Goal: Task Accomplishment & Management: Use online tool/utility

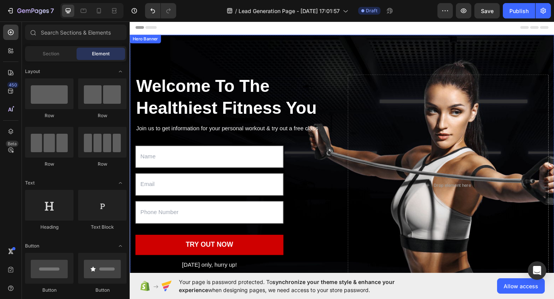
click at [282, 41] on div "Welcome To The Healthiest Fitness You Heading Join us to get information for yo…" at bounding box center [361, 199] width 462 height 327
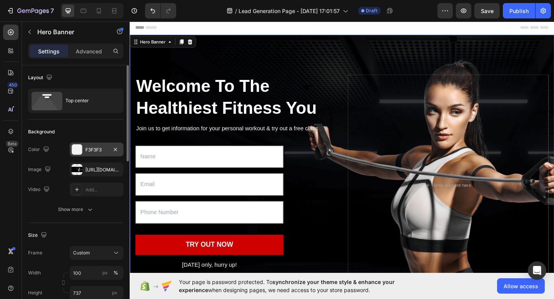
click at [94, 152] on div "F3F3F3" at bounding box center [96, 150] width 22 height 7
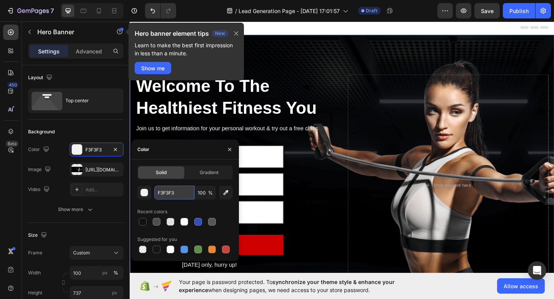
click at [173, 195] on input "F3F3F3" at bounding box center [174, 193] width 40 height 14
click at [145, 193] on div "button" at bounding box center [145, 193] width 8 height 8
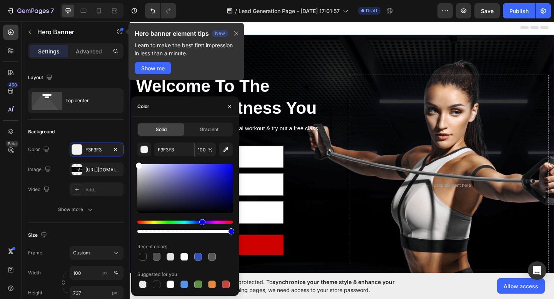
drag, startPoint x: 363, startPoint y: 232, endPoint x: 130, endPoint y: 170, distance: 241.4
type input "FFFFFF"
click at [370, 54] on div "Welcome To The Healthiest Fitness You Heading Join us to get information for yo…" at bounding box center [360, 199] width 449 height 303
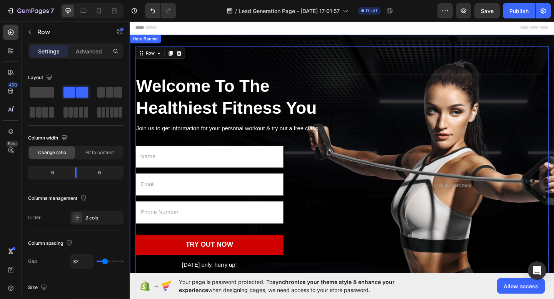
click at [357, 44] on div "Welcome To The Healthiest Fitness You Heading Join us to get information for yo…" at bounding box center [361, 199] width 462 height 327
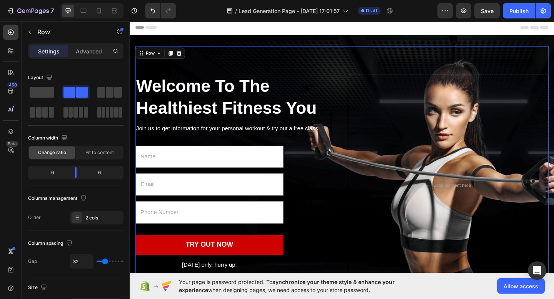
click at [245, 51] on div "Welcome To The Healthiest Fitness You Heading Join us to get information for yo…" at bounding box center [360, 199] width 449 height 303
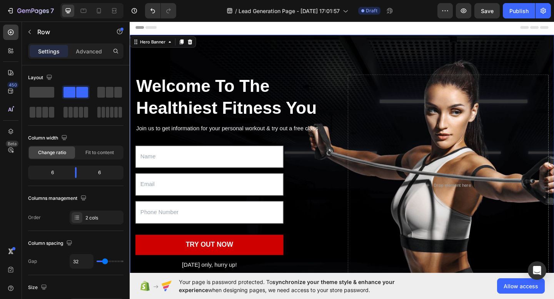
click at [174, 44] on div "Welcome To The Healthiest Fitness You Heading Join us to get information for yo…" at bounding box center [361, 177] width 462 height 283
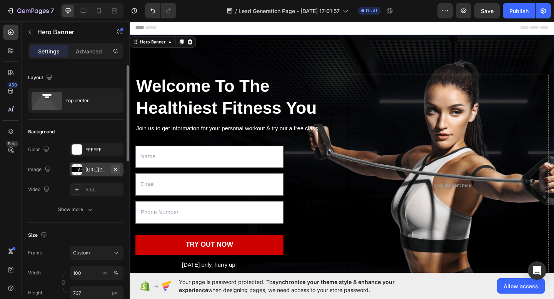
click at [118, 168] on icon "button" at bounding box center [115, 170] width 6 height 6
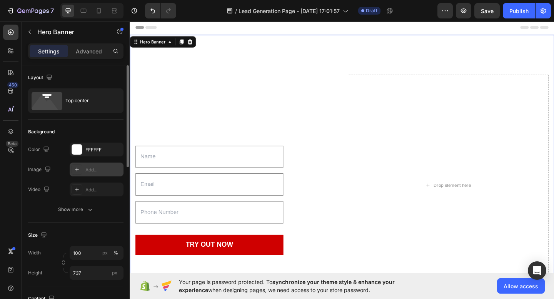
click at [79, 170] on icon at bounding box center [77, 170] width 6 height 6
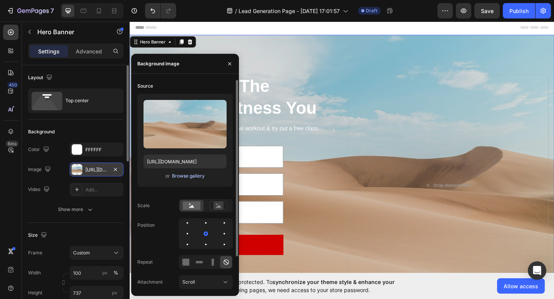
click at [179, 175] on div "Browse gallery" at bounding box center [188, 176] width 33 height 7
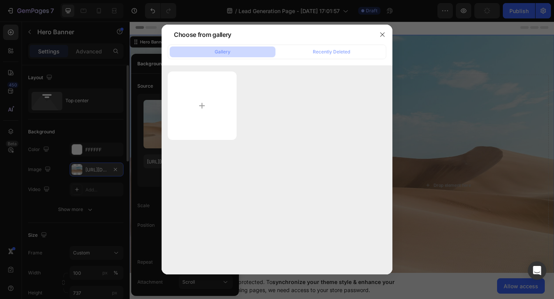
click at [321, 45] on div "Gallery Recently Deleted" at bounding box center [277, 52] width 218 height 15
click at [320, 49] on div "Recently Deleted" at bounding box center [331, 51] width 37 height 7
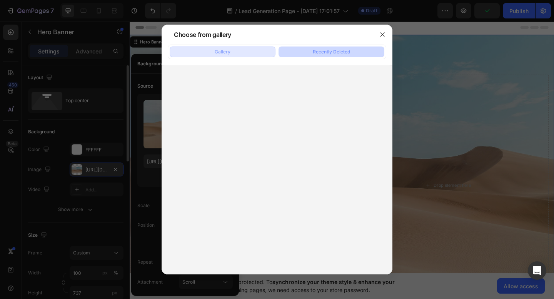
click at [246, 50] on button "Gallery" at bounding box center [223, 52] width 106 height 11
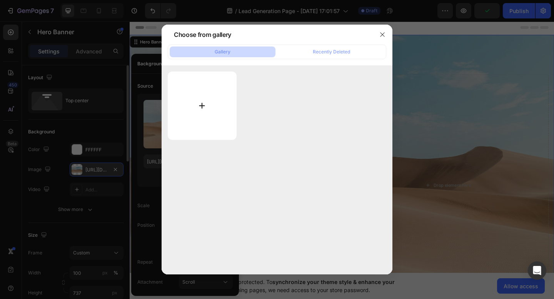
click at [192, 124] on input "file" at bounding box center [202, 106] width 69 height 68
type input "C:\fakepath\1.svg"
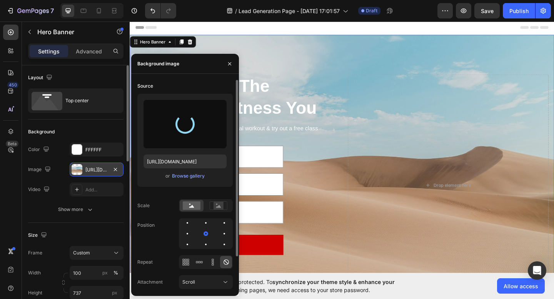
type input "[URL][DOMAIN_NAME]"
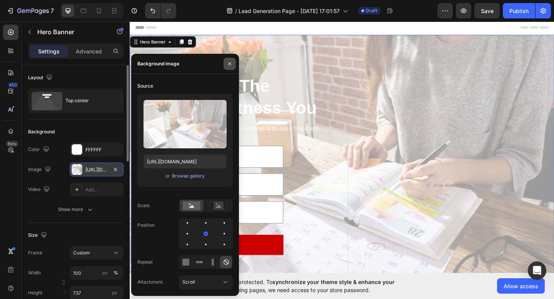
click at [231, 62] on icon "button" at bounding box center [230, 64] width 6 height 6
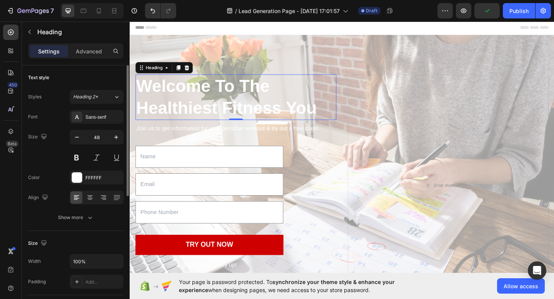
click at [194, 96] on p "Welcome To The Healthiest Fitness You" at bounding box center [245, 104] width 217 height 48
click at [94, 98] on span "Heading 2*" at bounding box center [85, 96] width 25 height 7
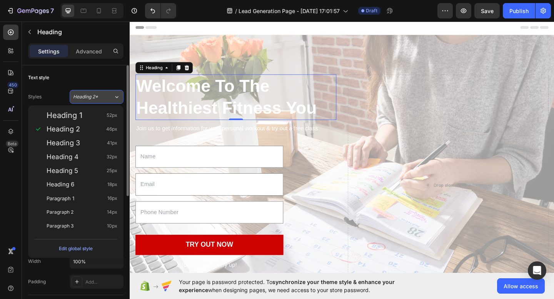
click at [94, 98] on span "Heading 2*" at bounding box center [85, 96] width 25 height 7
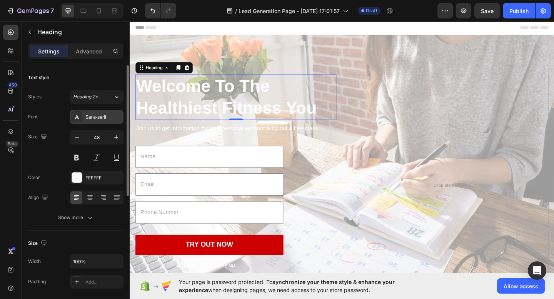
click at [92, 114] on div "Sans-serif" at bounding box center [103, 117] width 36 height 7
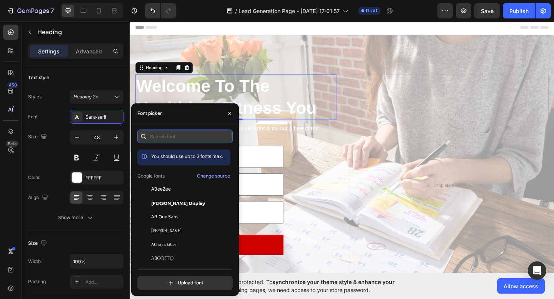
click at [158, 135] on input "text" at bounding box center [184, 137] width 95 height 14
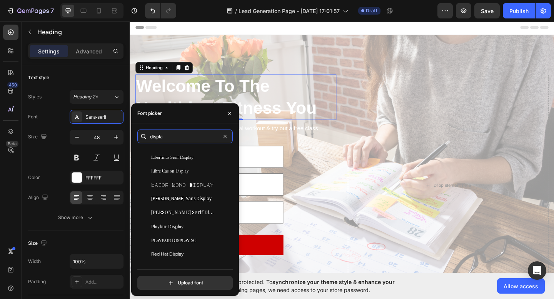
scroll to position [131, 0]
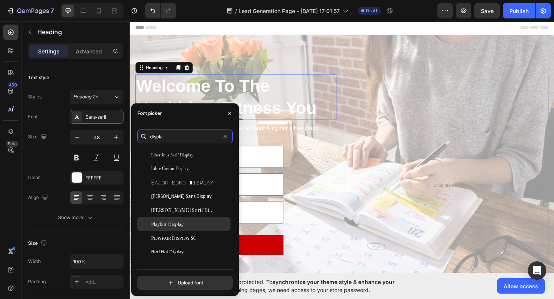
type input "displa"
click at [182, 223] on span "Playfair Display" at bounding box center [167, 224] width 32 height 7
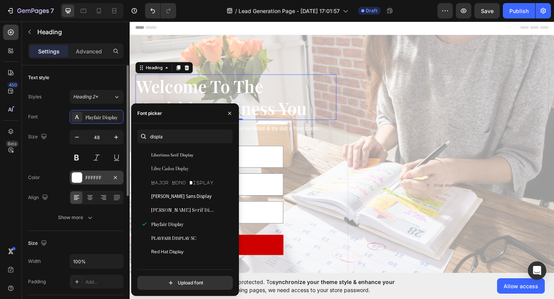
click at [90, 178] on div "FFFFFF" at bounding box center [96, 178] width 22 height 7
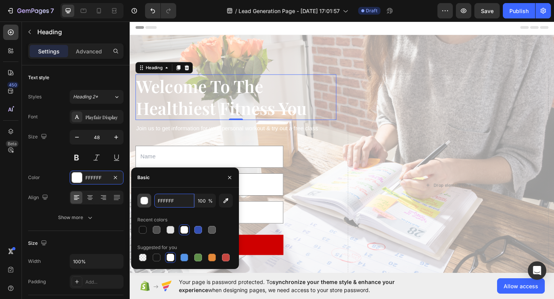
drag, startPoint x: 187, startPoint y: 201, endPoint x: 140, endPoint y: 201, distance: 46.9
click at [140, 201] on div "FFFFFF 100 %" at bounding box center [184, 201] width 95 height 14
paste input "#c1fba4"
drag, startPoint x: 188, startPoint y: 200, endPoint x: 149, endPoint y: 198, distance: 39.7
click at [149, 198] on div "#c1fba4FFFFFF 100 %" at bounding box center [184, 201] width 95 height 14
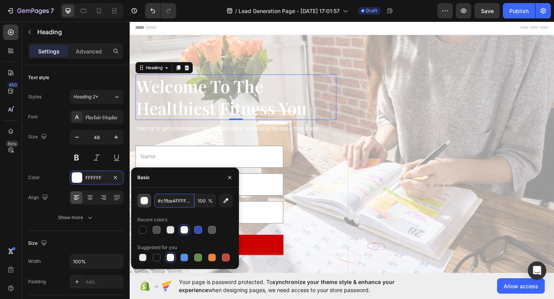
type input "F"
paste input "#c1fba4"
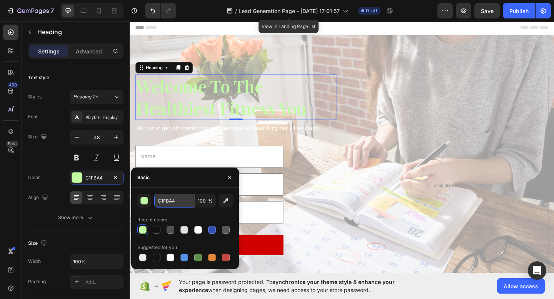
paste input "#b8b3e9"
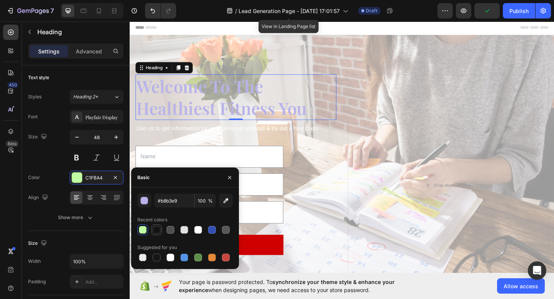
click at [159, 231] on div at bounding box center [184, 230] width 95 height 11
click at [172, 230] on div at bounding box center [171, 230] width 8 height 8
type input "121212"
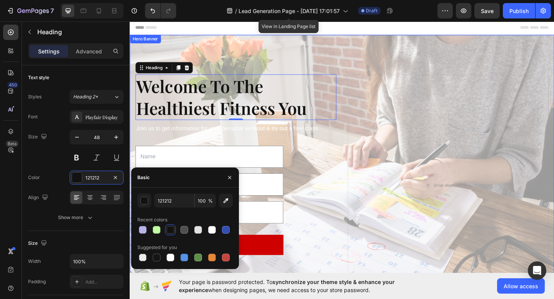
click at [178, 41] on div "Welcome To The Healthiest Fitness You Heading 0 Join us to get information for …" at bounding box center [361, 199] width 462 height 327
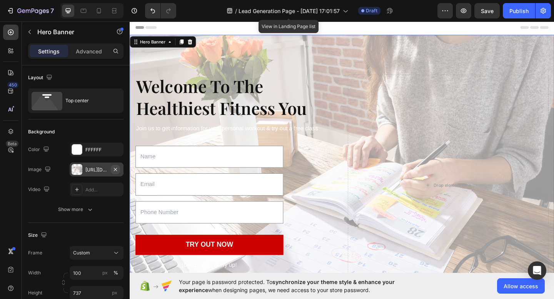
click at [114, 168] on icon "button" at bounding box center [115, 170] width 6 height 6
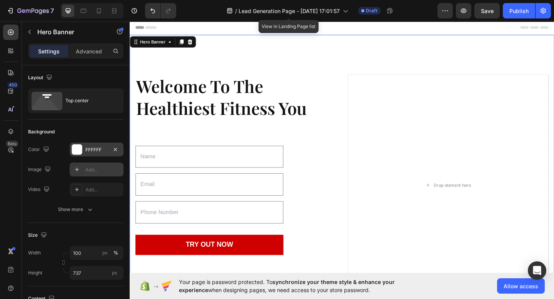
click at [97, 151] on div "FFFFFF" at bounding box center [96, 150] width 22 height 7
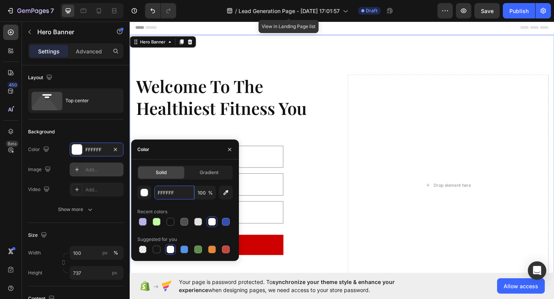
drag, startPoint x: 181, startPoint y: 192, endPoint x: 171, endPoint y: 203, distance: 15.0
click at [172, 202] on div "FFFFFF 100 % Recent colors Suggested for you" at bounding box center [184, 220] width 95 height 69
click at [145, 220] on div at bounding box center [143, 222] width 8 height 8
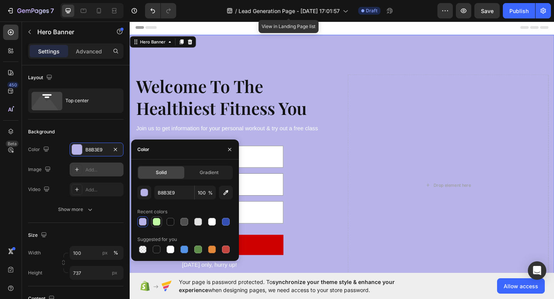
click at [154, 219] on div at bounding box center [157, 222] width 8 height 8
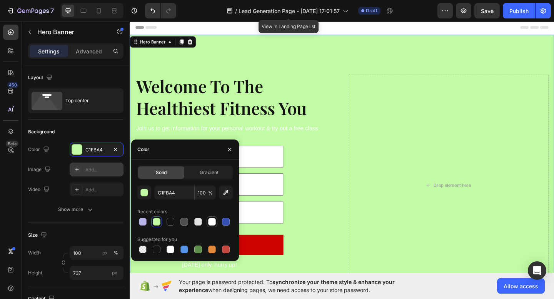
click at [210, 222] on div at bounding box center [212, 222] width 8 height 8
type input "FFFFFF"
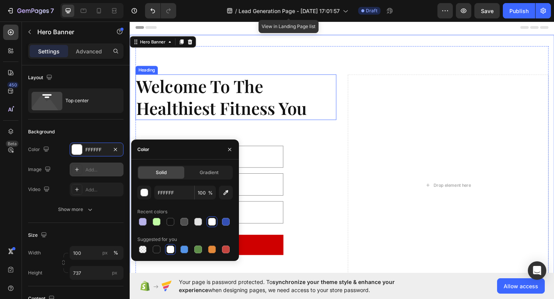
click at [203, 113] on p "Welcome To The Healthiest Fitness You" at bounding box center [245, 104] width 217 height 48
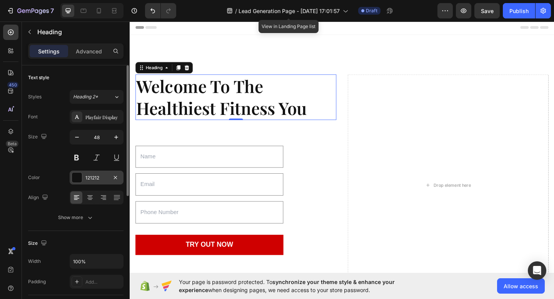
click at [83, 175] on div "121212" at bounding box center [97, 178] width 54 height 14
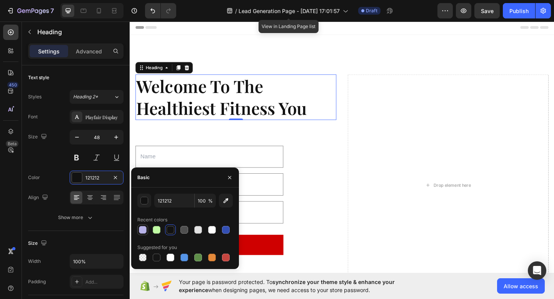
click at [144, 229] on div at bounding box center [143, 230] width 8 height 8
type input "B8B3E9"
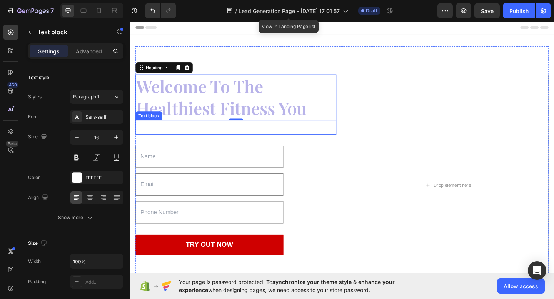
click at [235, 138] on p "Join us to get information for your personal workout & try out a free class" at bounding box center [245, 138] width 217 height 11
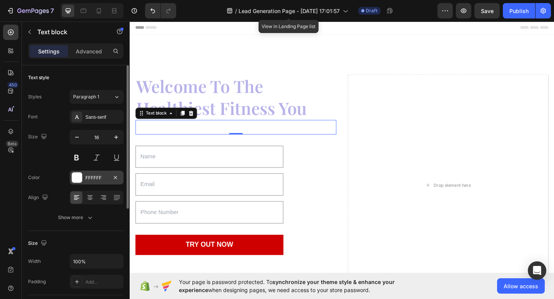
click at [94, 177] on div "FFFFFF" at bounding box center [96, 178] width 22 height 7
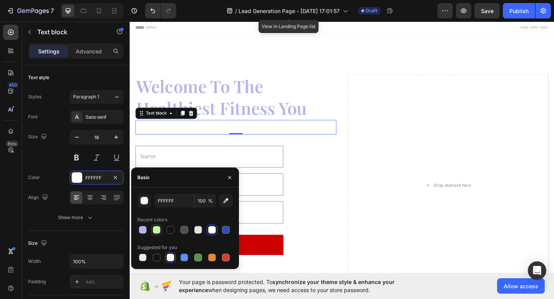
click at [157, 231] on div at bounding box center [157, 230] width 8 height 8
type input "C1FBA4"
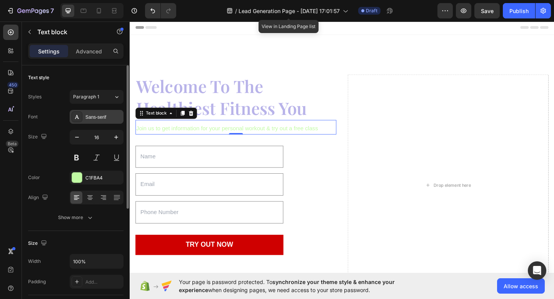
click at [90, 118] on div "Sans-serif" at bounding box center [103, 117] width 36 height 7
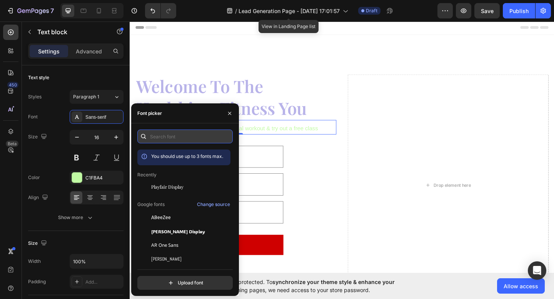
click at [164, 134] on input "text" at bounding box center [184, 137] width 95 height 14
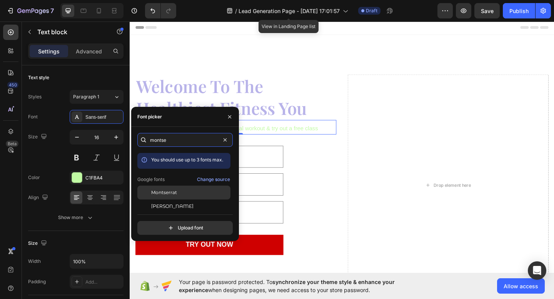
type input "montse"
click at [197, 195] on div "Montserrat" at bounding box center [190, 192] width 78 height 7
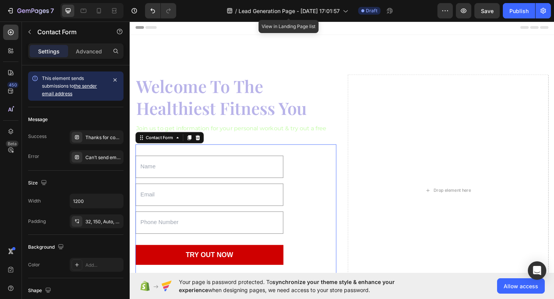
click at [289, 164] on div "Text Field Email Field Text Field TRY OUT NOW Submit Button [DATE] only, hurry …" at bounding box center [245, 243] width 218 height 176
click at [293, 140] on p "Join us to get information for your personal workout & try out a free class" at bounding box center [245, 144] width 217 height 22
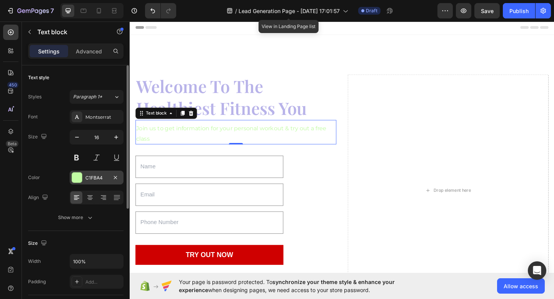
click at [86, 178] on div "C1FBA4" at bounding box center [96, 178] width 22 height 7
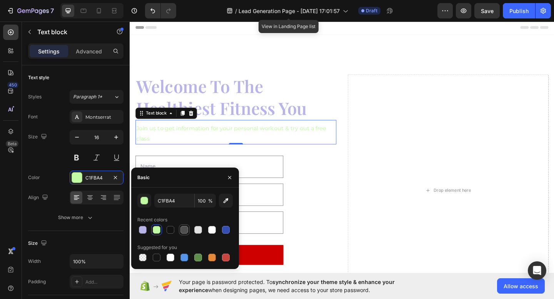
click at [183, 228] on div at bounding box center [184, 230] width 8 height 8
type input "4F4F4F"
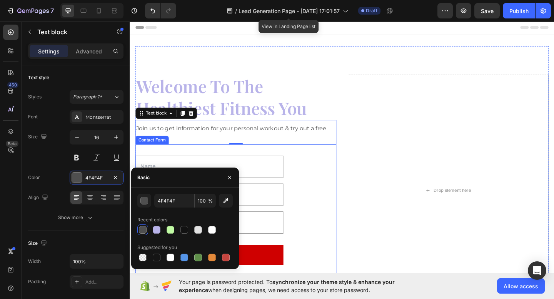
click at [340, 176] on div "Text Field Email Field Text Field TRY OUT NOW Submit Button [DATE] only, hurry …" at bounding box center [245, 243] width 218 height 176
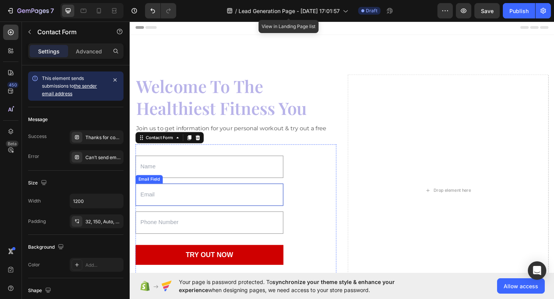
click at [222, 208] on input "email" at bounding box center [216, 210] width 161 height 24
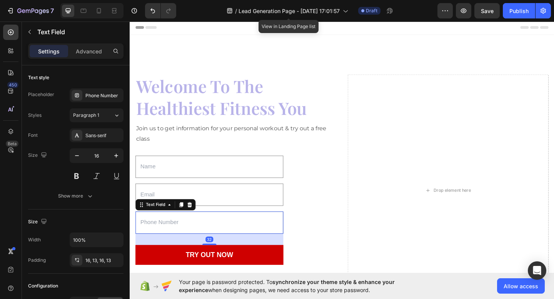
click at [151, 243] on input "text" at bounding box center [216, 240] width 161 height 24
click at [198, 219] on div at bounding box center [194, 221] width 9 height 9
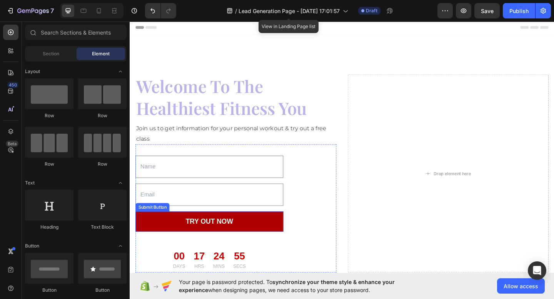
click at [172, 235] on button "TRY OUT NOW" at bounding box center [216, 239] width 161 height 22
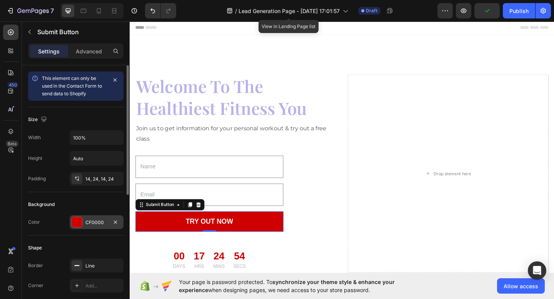
click at [88, 225] on div "CF0000" at bounding box center [96, 222] width 22 height 7
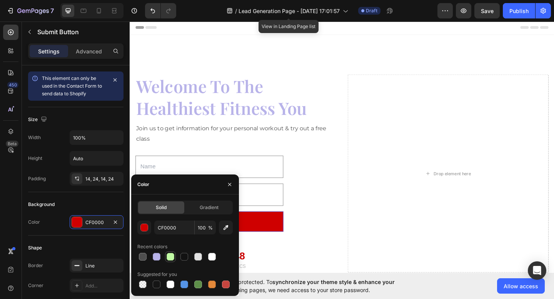
click at [168, 258] on div at bounding box center [171, 257] width 8 height 8
type input "C1FBA4"
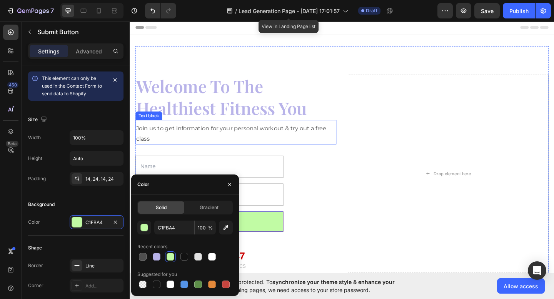
click at [333, 148] on p "Join us to get information for your personal workout & try out a free class" at bounding box center [245, 144] width 217 height 22
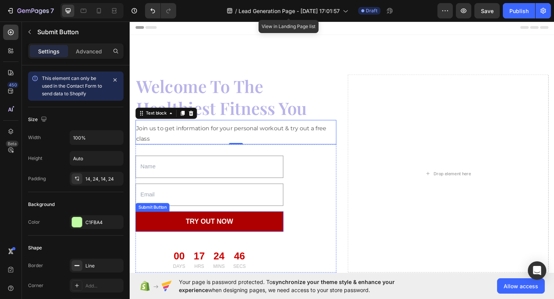
click at [227, 246] on button "TRY OUT NOW" at bounding box center [216, 239] width 161 height 22
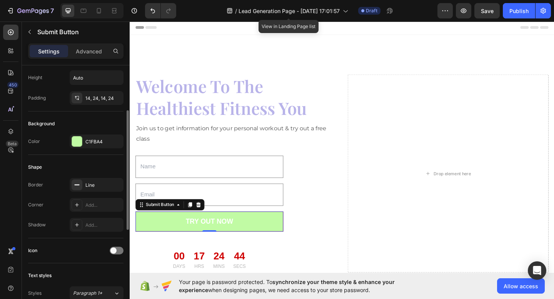
scroll to position [86, 0]
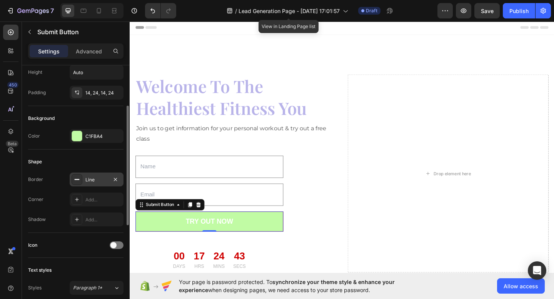
click at [94, 180] on div "Line" at bounding box center [96, 180] width 22 height 7
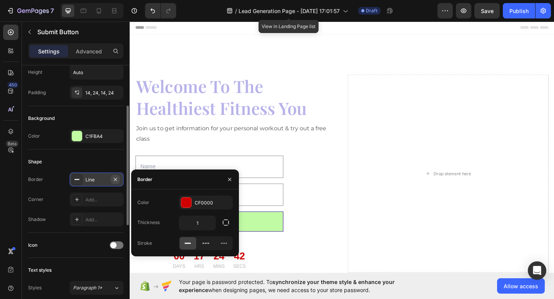
click at [115, 178] on icon "button" at bounding box center [115, 180] width 6 height 6
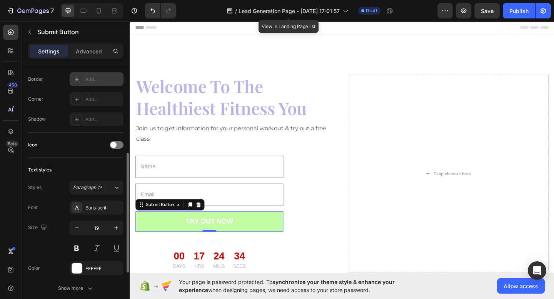
scroll to position [228, 0]
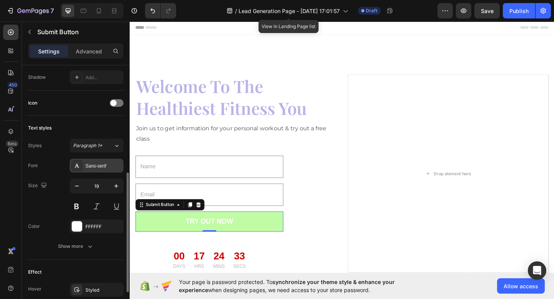
click at [97, 170] on div "Sans-serif" at bounding box center [97, 166] width 54 height 14
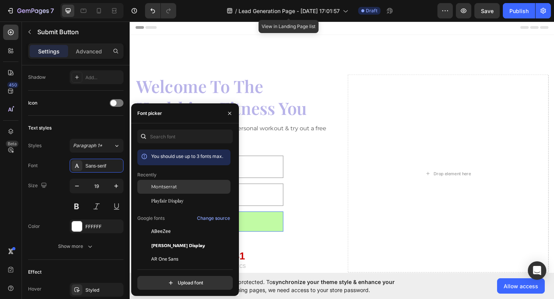
click at [158, 186] on span "Montserrat" at bounding box center [164, 186] width 26 height 7
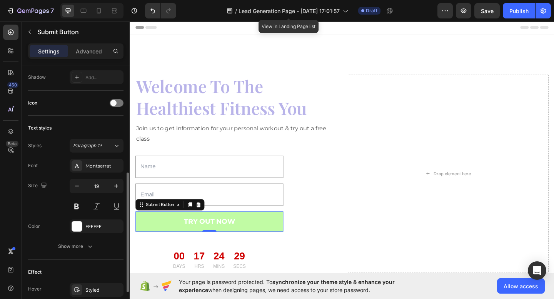
click at [105, 131] on div "Text styles" at bounding box center [75, 128] width 95 height 12
click at [75, 226] on div at bounding box center [77, 227] width 10 height 10
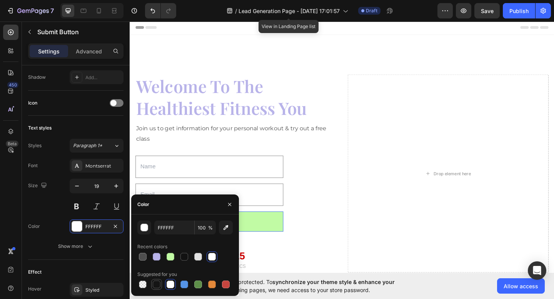
click at [158, 283] on div at bounding box center [157, 285] width 8 height 8
type input "151515"
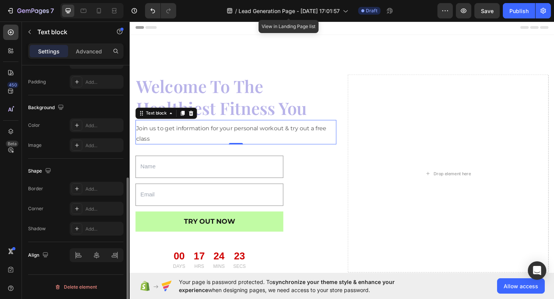
click at [243, 145] on p "Join us to get information for your personal workout & try out a free class" at bounding box center [245, 144] width 217 height 22
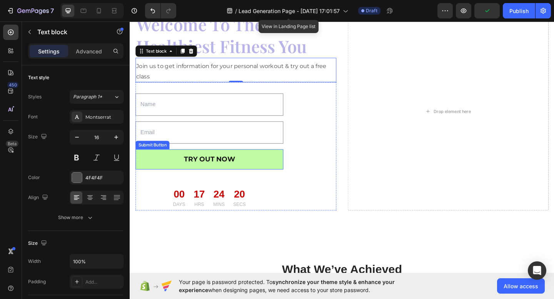
scroll to position [76, 0]
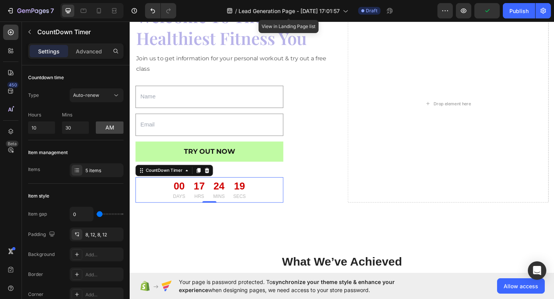
click at [161, 202] on div "00 DAYS 17 HRS 24 MINS 19 SECS" at bounding box center [216, 205] width 161 height 28
click at [213, 184] on icon at bounding box center [213, 183] width 5 height 5
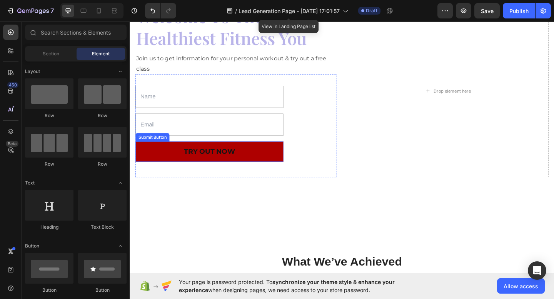
click at [285, 171] on button "TRY OUT NOW" at bounding box center [216, 163] width 161 height 22
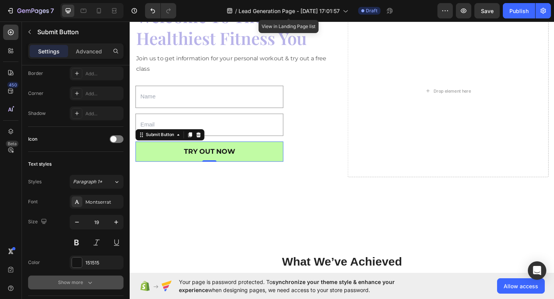
scroll to position [0, 0]
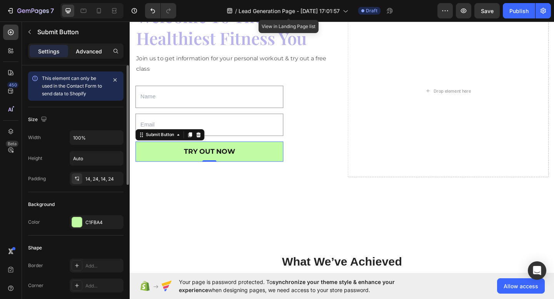
click at [88, 56] on div "Advanced" at bounding box center [89, 51] width 38 height 12
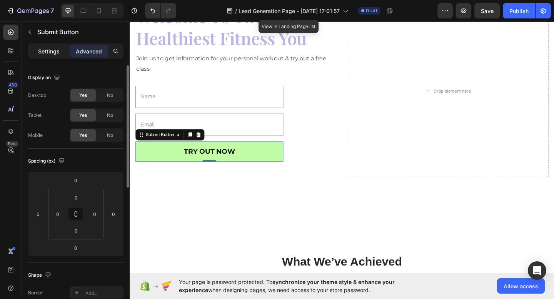
click at [52, 52] on p "Settings" at bounding box center [49, 51] width 22 height 8
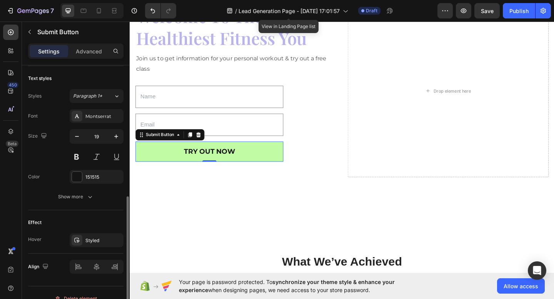
scroll to position [278, 0]
click at [89, 197] on icon "button" at bounding box center [90, 197] width 8 height 8
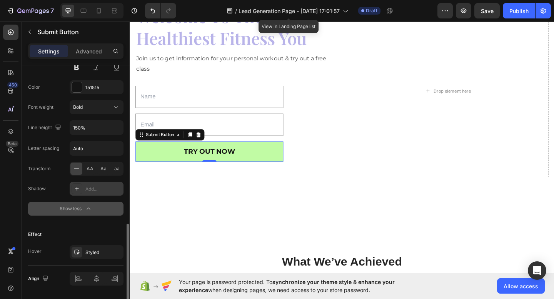
scroll to position [391, 0]
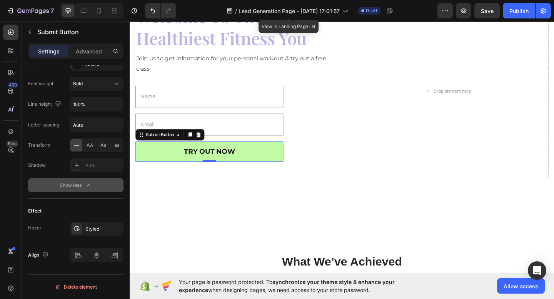
click at [89, 185] on icon "button" at bounding box center [88, 185] width 3 height 2
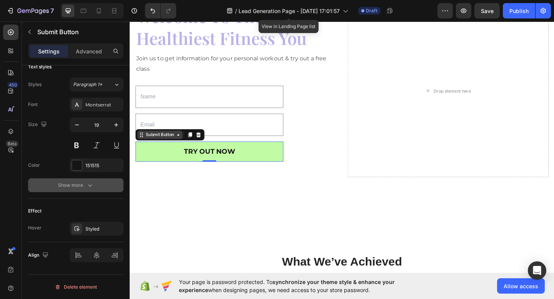
click at [183, 148] on icon at bounding box center [182, 145] width 6 height 6
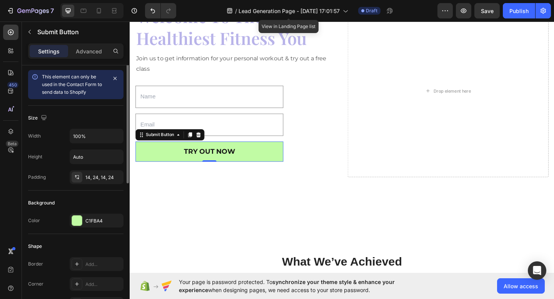
scroll to position [0, 0]
click at [103, 183] on div "14, 24, 14, 24" at bounding box center [97, 179] width 54 height 14
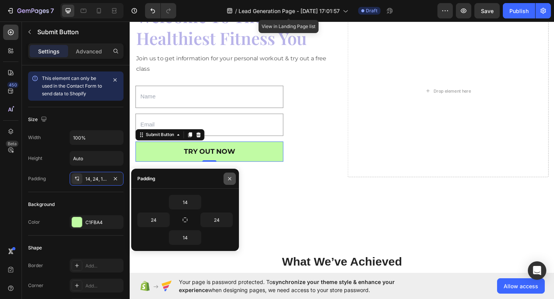
click at [227, 176] on icon "button" at bounding box center [230, 179] width 6 height 6
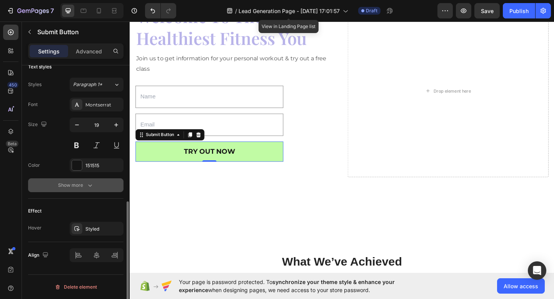
scroll to position [286, 0]
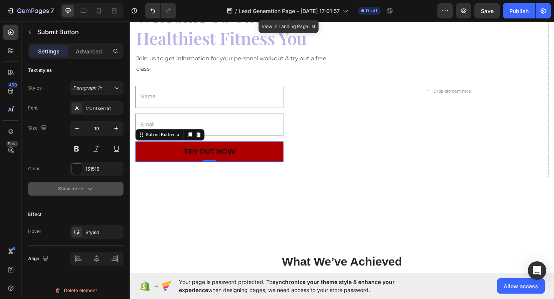
click at [171, 163] on button "TRY OUT NOW" at bounding box center [216, 163] width 161 height 22
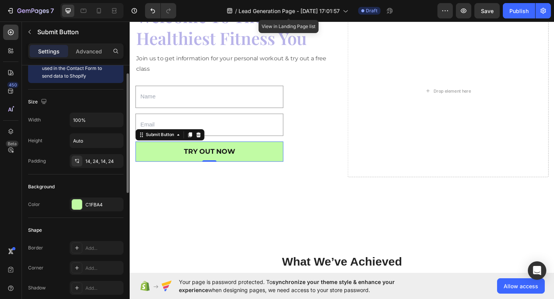
scroll to position [0, 0]
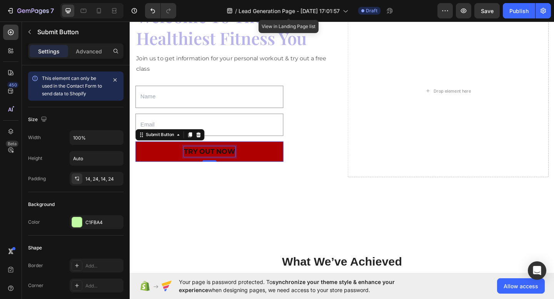
click at [174, 165] on button "TRY OUT NOW" at bounding box center [216, 163] width 161 height 22
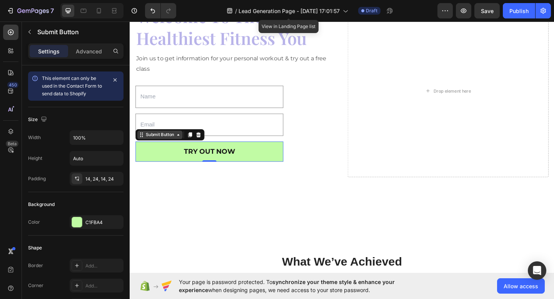
click at [184, 145] on icon at bounding box center [182, 145] width 6 height 6
click at [115, 78] on icon "button" at bounding box center [115, 80] width 6 height 6
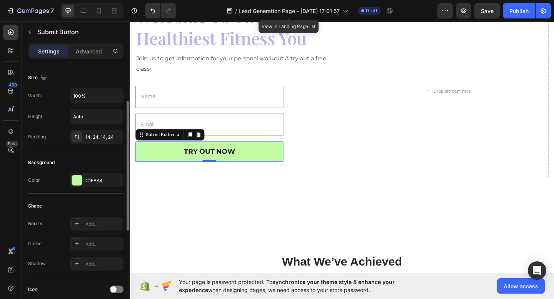
scroll to position [33, 0]
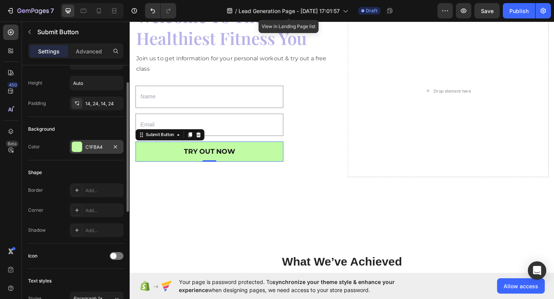
click at [91, 148] on div "C1FBA4" at bounding box center [96, 147] width 22 height 7
click at [83, 163] on div "Shape Border Add... Corner Add... Shadow Add..." at bounding box center [75, 201] width 95 height 83
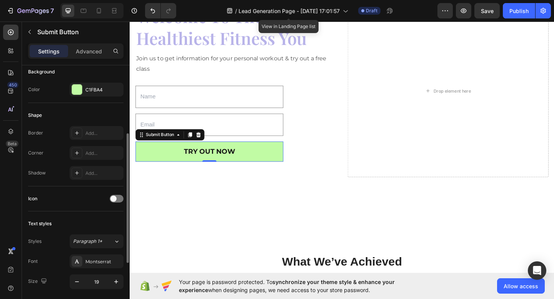
scroll to position [0, 0]
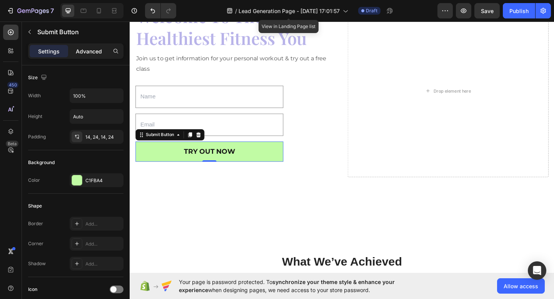
click at [83, 50] on p "Advanced" at bounding box center [89, 51] width 26 height 8
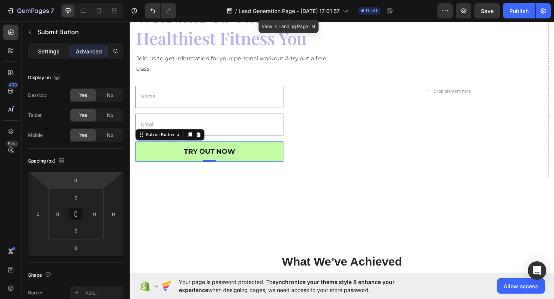
click at [47, 53] on p "Settings" at bounding box center [49, 51] width 22 height 8
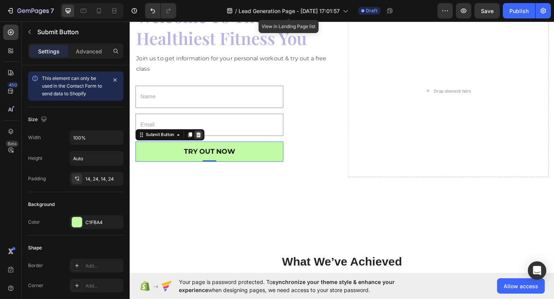
click at [204, 143] on icon at bounding box center [204, 144] width 5 height 5
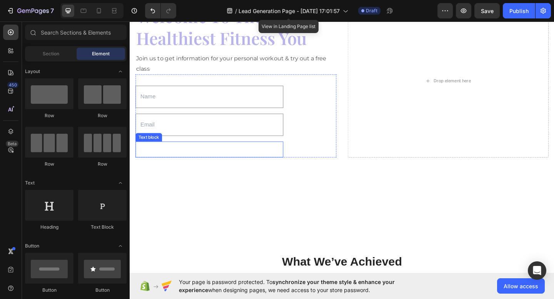
click at [168, 155] on div "[DATE] only, hurry up! Text block" at bounding box center [216, 160] width 161 height 17
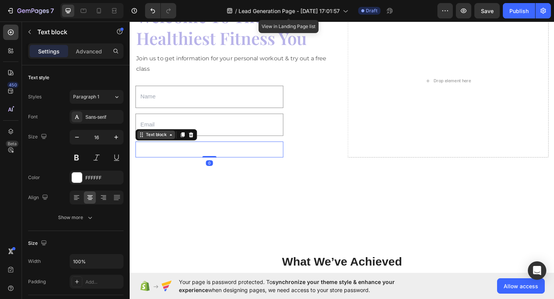
click at [172, 147] on icon at bounding box center [174, 145] width 6 height 6
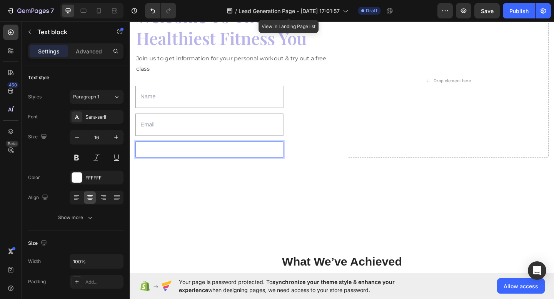
click at [164, 160] on p "[DATE] only, hurry up!" at bounding box center [216, 163] width 159 height 11
click at [13, 33] on icon at bounding box center [11, 32] width 8 height 8
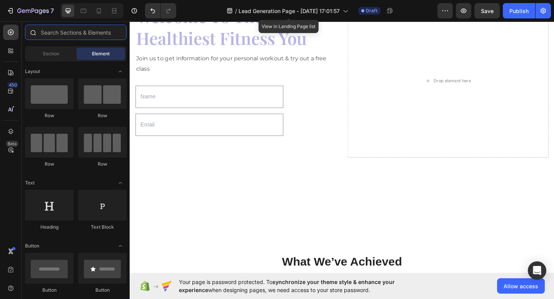
click at [72, 37] on input "text" at bounding box center [76, 32] width 102 height 15
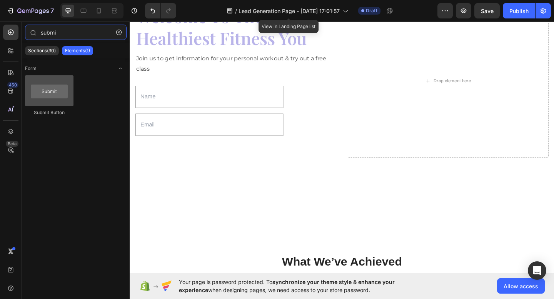
type input "submi"
click at [48, 93] on div at bounding box center [49, 90] width 48 height 31
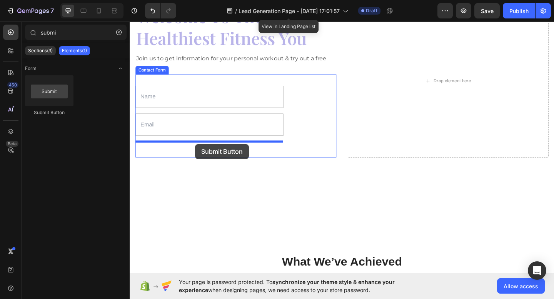
drag, startPoint x: 181, startPoint y: 117, endPoint x: 201, endPoint y: 155, distance: 42.5
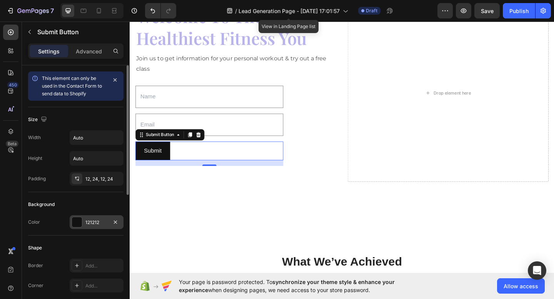
click at [95, 220] on div "121212" at bounding box center [96, 222] width 22 height 7
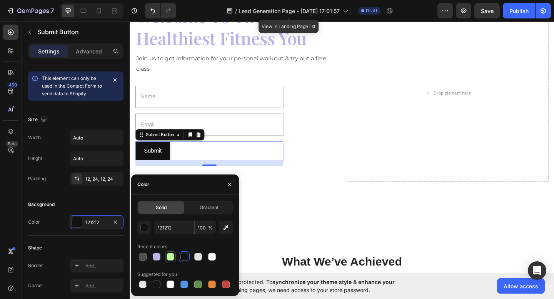
click at [170, 257] on div at bounding box center [171, 257] width 8 height 8
type input "C1FBA4"
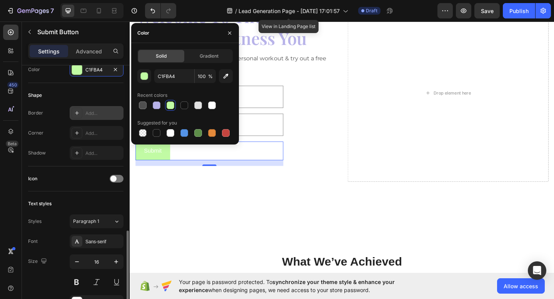
scroll to position [263, 0]
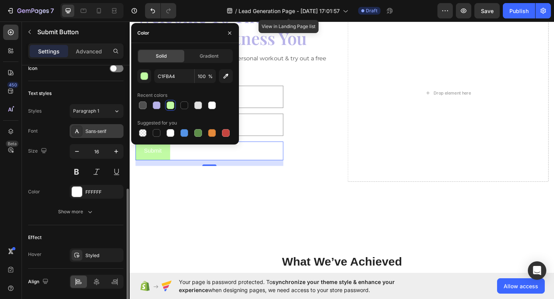
click at [92, 131] on div "Sans-serif" at bounding box center [103, 131] width 36 height 7
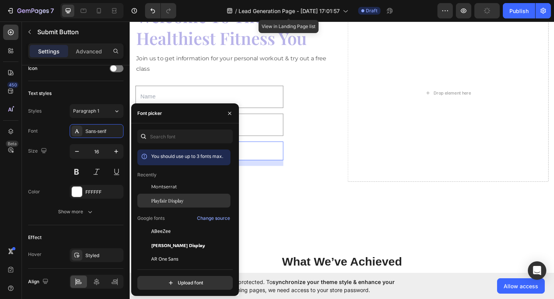
click at [152, 204] on span "Playfair Display" at bounding box center [167, 200] width 32 height 7
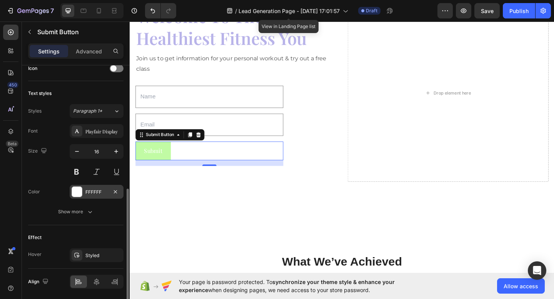
click at [81, 193] on div at bounding box center [77, 192] width 10 height 10
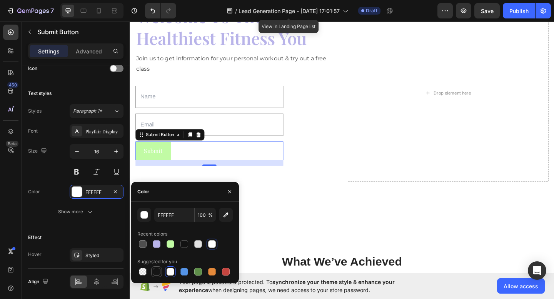
click at [155, 274] on div at bounding box center [157, 272] width 8 height 8
type input "151515"
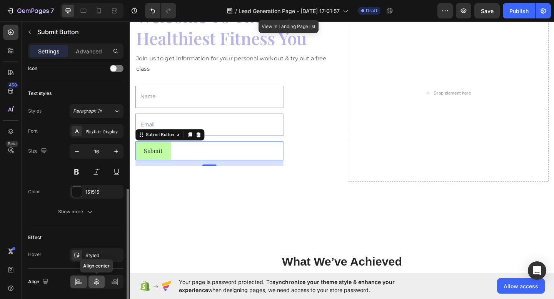
click at [99, 279] on icon at bounding box center [97, 282] width 8 height 8
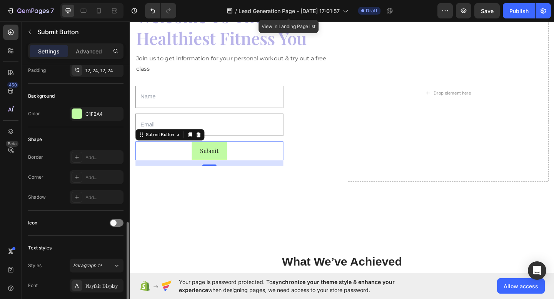
scroll to position [0, 0]
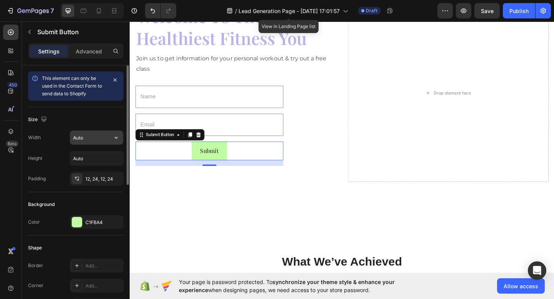
click at [93, 137] on input "Auto" at bounding box center [96, 138] width 53 height 14
click at [118, 137] on icon "button" at bounding box center [116, 138] width 8 height 8
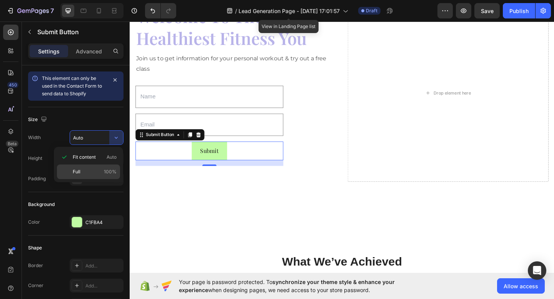
click at [90, 168] on div "Full 100%" at bounding box center [88, 172] width 63 height 15
type input "100%"
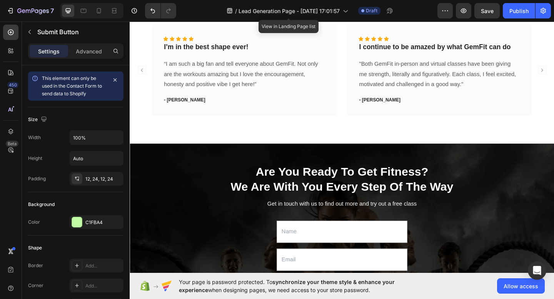
scroll to position [560, 0]
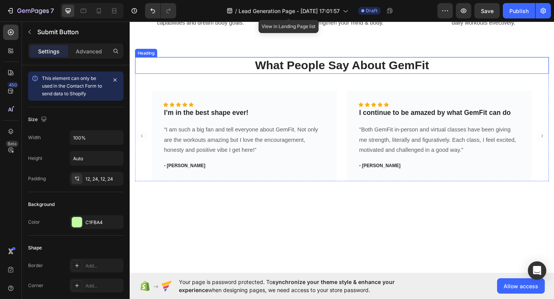
click at [215, 78] on p "What People Say About GemFit" at bounding box center [360, 69] width 449 height 17
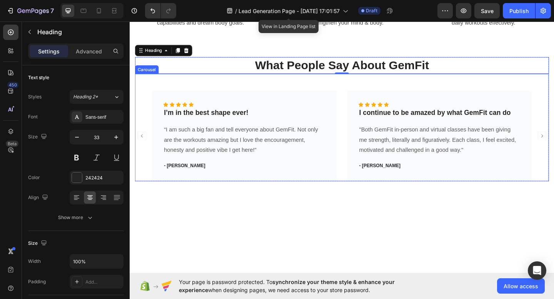
click at [152, 195] on div "Icon Icon Icon Icon Icon Icon List Hoz I’m in the best shape ever! Text block “…" at bounding box center [360, 146] width 450 height 98
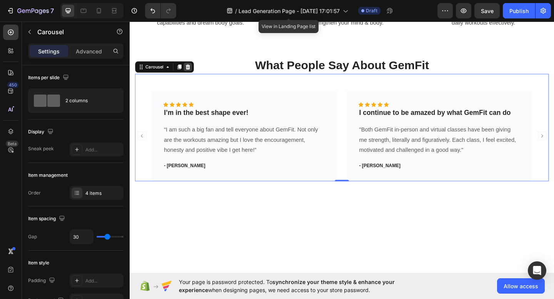
click at [195, 74] on icon at bounding box center [193, 71] width 6 height 6
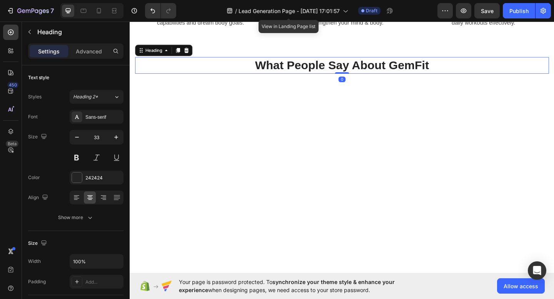
click at [194, 78] on p "What People Say About GemFit" at bounding box center [360, 69] width 449 height 17
click at [189, 58] on div at bounding box center [191, 52] width 9 height 9
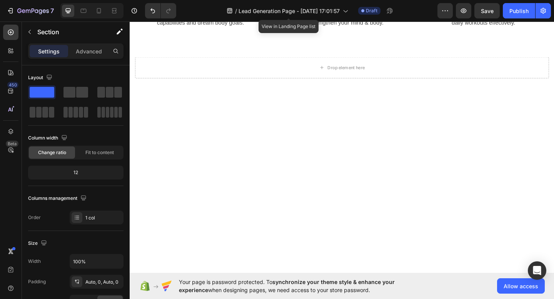
click at [248, 220] on div at bounding box center [361, 248] width 462 height 269
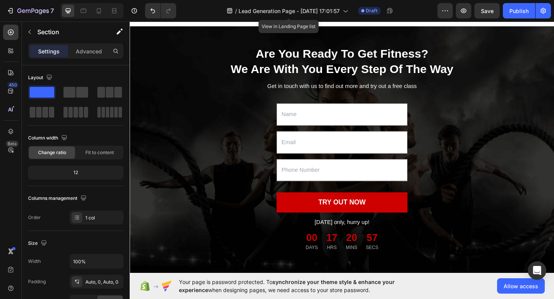
scroll to position [628, 0]
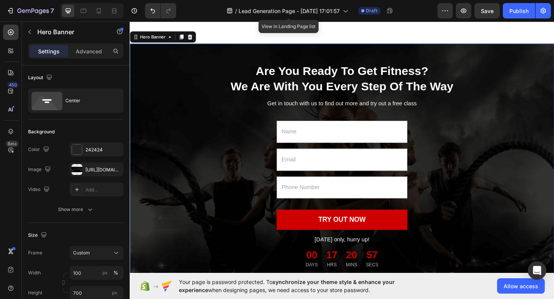
click at [189, 153] on div "Overlay" at bounding box center [361, 180] width 462 height 269
click at [195, 41] on icon at bounding box center [195, 37] width 5 height 5
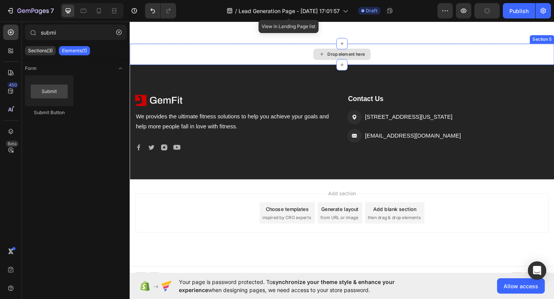
click at [207, 69] on div "Drop element here" at bounding box center [361, 57] width 462 height 23
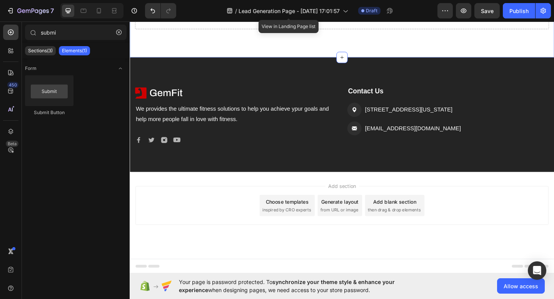
click at [553, 61] on div "Drop element here Row Section 4" at bounding box center [361, 34] width 462 height 54
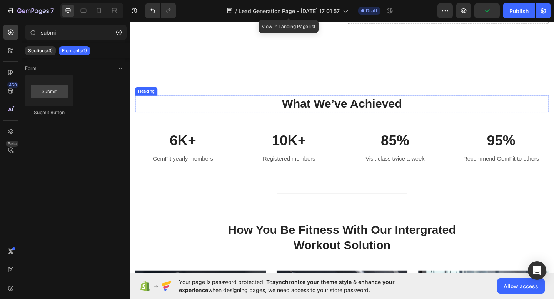
scroll to position [228, 0]
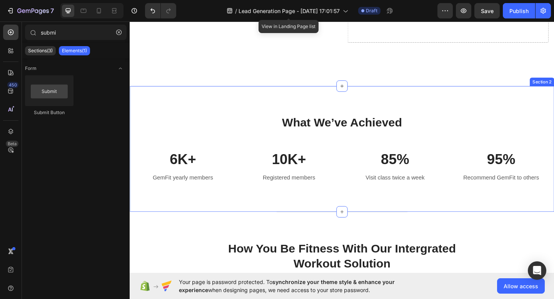
click at [554, 108] on div "What We’ve Achieved Heading Row 6K+ Text block GemFit yearly members Text block…" at bounding box center [361, 160] width 462 height 137
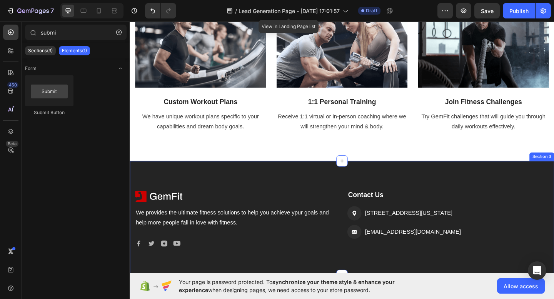
scroll to position [375, 0]
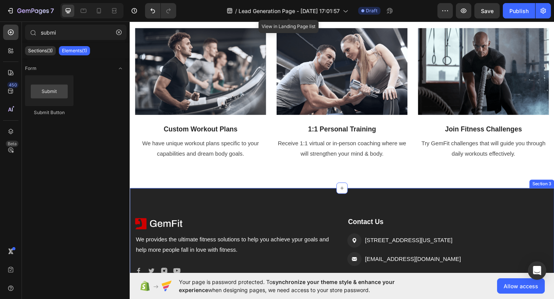
click at [203, 218] on div "Image We provides the ultimate fitness solutions to help you achieve ypur goals…" at bounding box center [361, 265] width 462 height 125
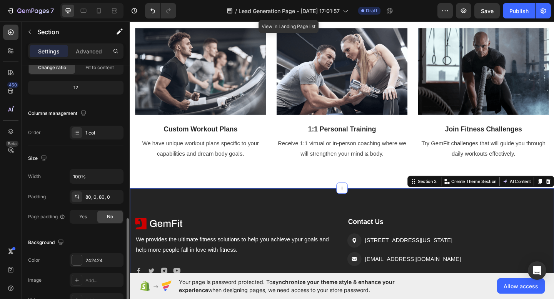
scroll to position [213, 0]
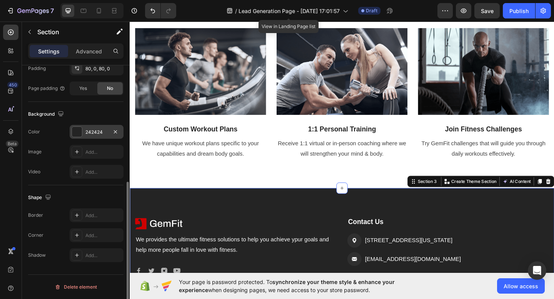
click at [92, 135] on div "242424" at bounding box center [96, 132] width 22 height 7
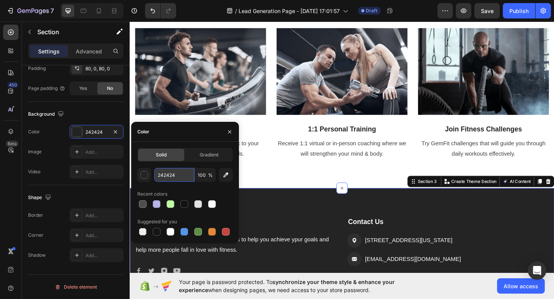
click at [168, 175] on input "242424" at bounding box center [174, 175] width 40 height 14
paste input "ffd6e0"
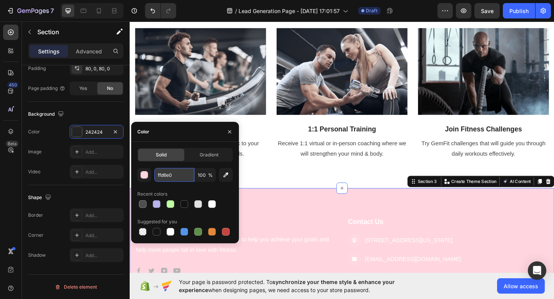
type input "FFD6E0"
click at [264, 224] on div "Image We provides the ultimate fitness solutions to help you achieve ypur goals…" at bounding box center [361, 265] width 462 height 125
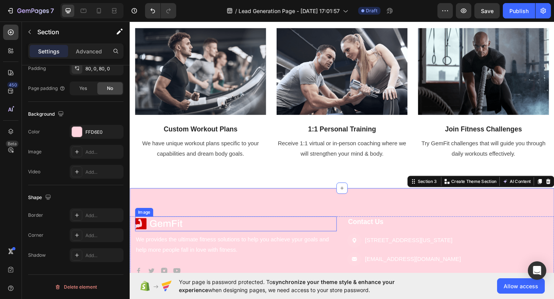
click at [161, 243] on img at bounding box center [161, 242] width 52 height 17
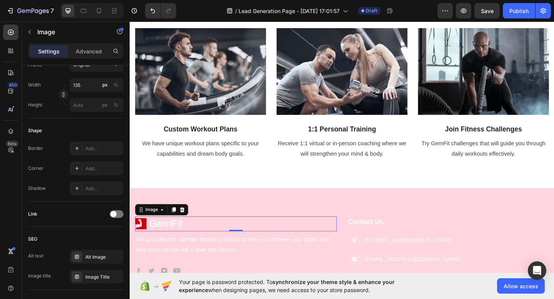
scroll to position [0, 0]
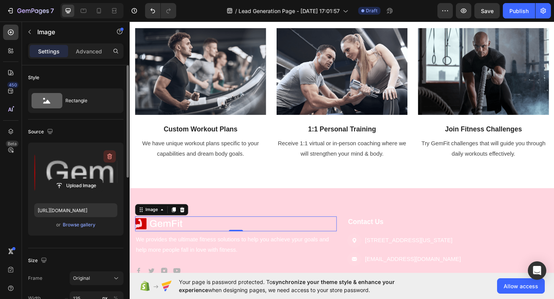
click at [111, 156] on icon "button" at bounding box center [109, 157] width 5 height 6
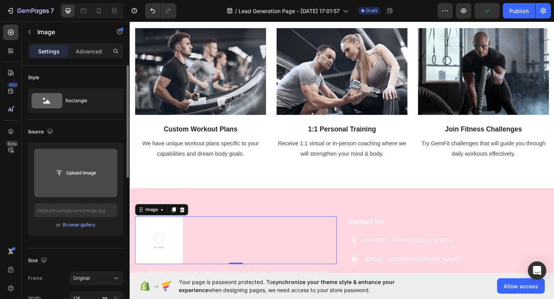
click at [72, 174] on input "file" at bounding box center [75, 173] width 53 height 13
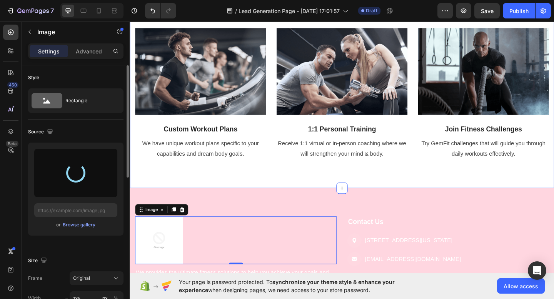
type input "[URL][DOMAIN_NAME]"
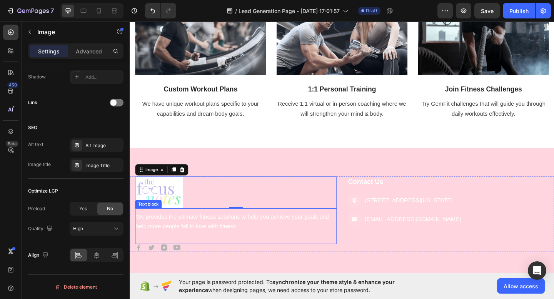
scroll to position [438, 0]
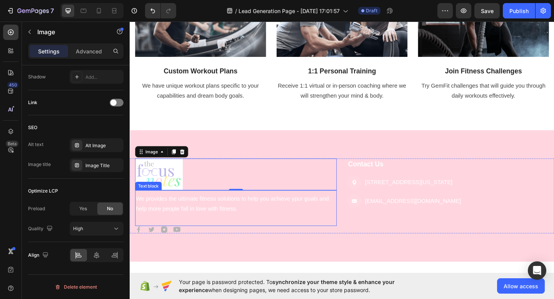
click at [227, 222] on p "We provides the ultimate fitness solutions to help you achieve ypur goals and h…" at bounding box center [245, 220] width 218 height 22
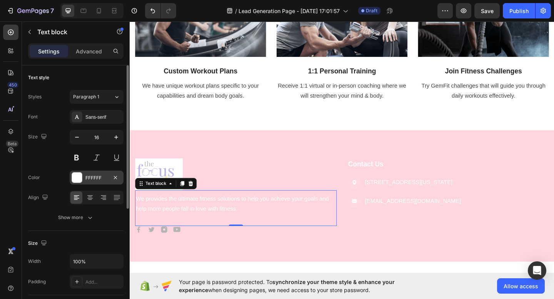
click at [105, 181] on div "FFFFFF" at bounding box center [97, 178] width 54 height 14
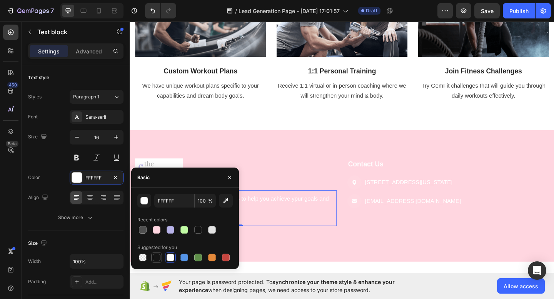
click at [155, 255] on div at bounding box center [157, 258] width 8 height 8
type input "151515"
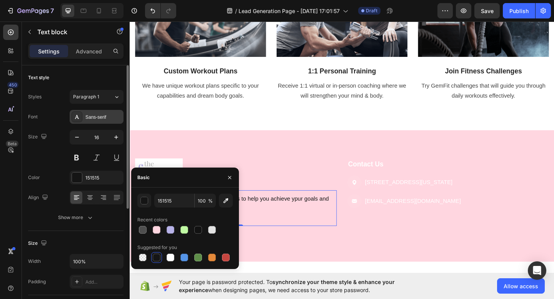
click at [99, 112] on div "Sans-serif" at bounding box center [97, 117] width 54 height 14
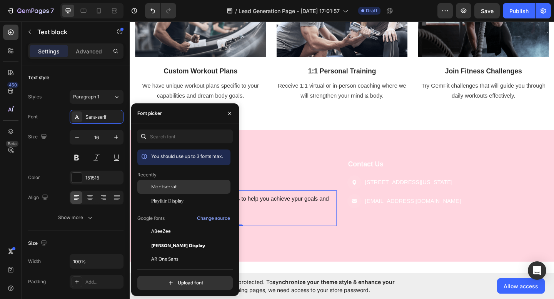
click at [154, 238] on div "Montserrat" at bounding box center [183, 245] width 93 height 14
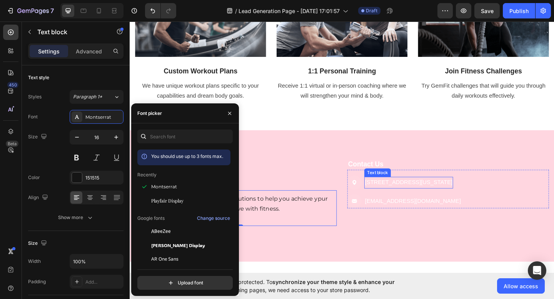
click at [395, 201] on p "[STREET_ADDRESS][US_STATE]" at bounding box center [432, 197] width 95 height 11
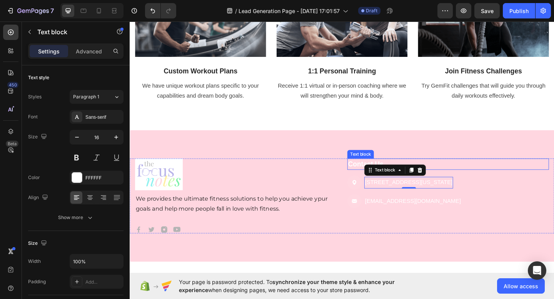
click at [375, 176] on p "Contact Us" at bounding box center [476, 177] width 218 height 11
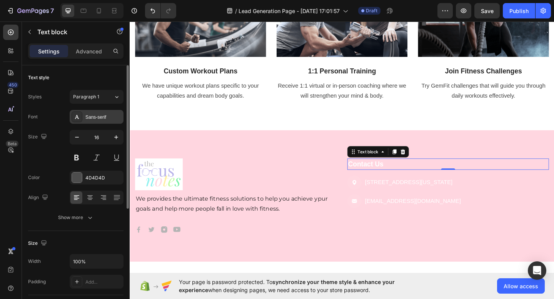
click at [89, 115] on div "Sans-serif" at bounding box center [103, 117] width 36 height 7
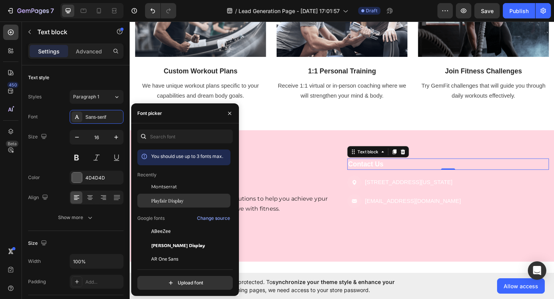
click at [159, 202] on span "Playfair Display" at bounding box center [167, 200] width 32 height 7
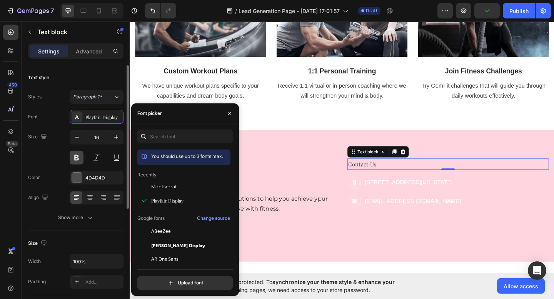
click at [78, 157] on button at bounding box center [77, 158] width 14 height 14
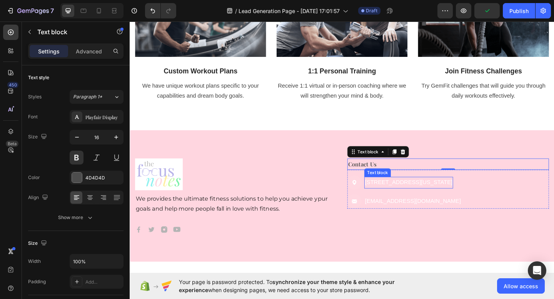
click at [423, 191] on div "[STREET_ADDRESS][US_STATE]" at bounding box center [433, 197] width 97 height 13
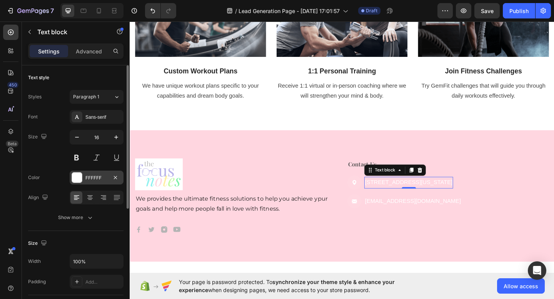
click at [88, 175] on div "FFFFFF" at bounding box center [96, 178] width 22 height 7
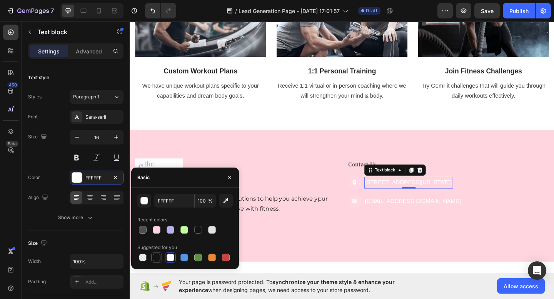
click at [158, 261] on div at bounding box center [157, 258] width 8 height 8
type input "151515"
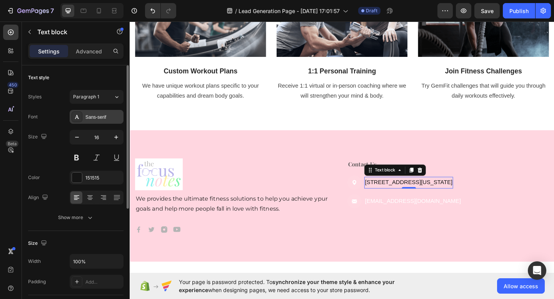
click at [89, 111] on div "Sans-serif" at bounding box center [97, 117] width 54 height 14
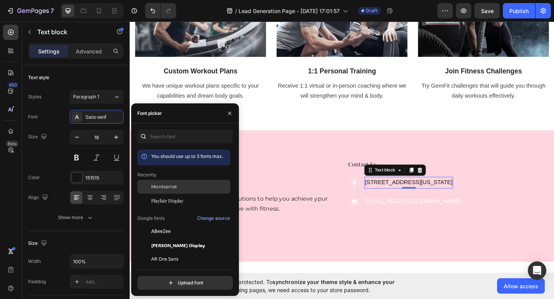
click at [157, 190] on span "Montserrat" at bounding box center [164, 186] width 26 height 7
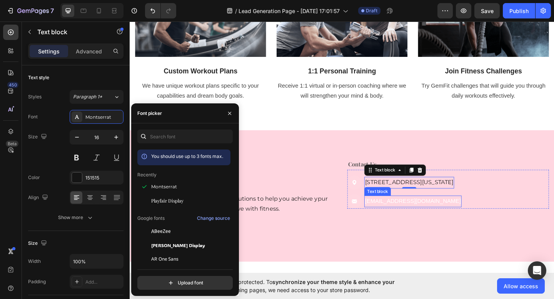
click at [408, 219] on p "[EMAIL_ADDRESS][DOMAIN_NAME]" at bounding box center [437, 217] width 104 height 11
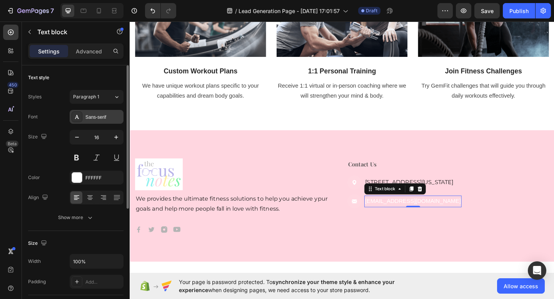
click at [92, 119] on div "Sans-serif" at bounding box center [103, 117] width 36 height 7
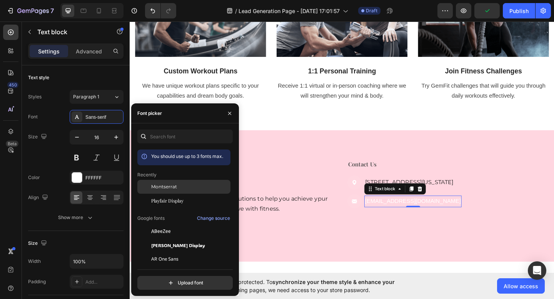
click at [164, 185] on span "Montserrat" at bounding box center [164, 186] width 26 height 7
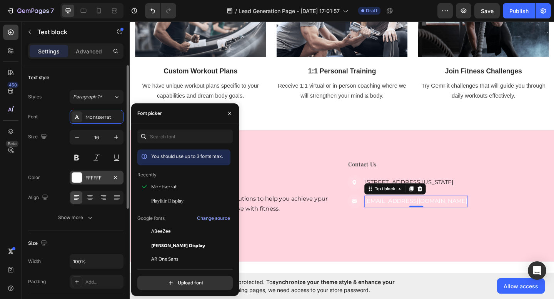
click at [94, 175] on div "FFFFFF" at bounding box center [96, 178] width 22 height 7
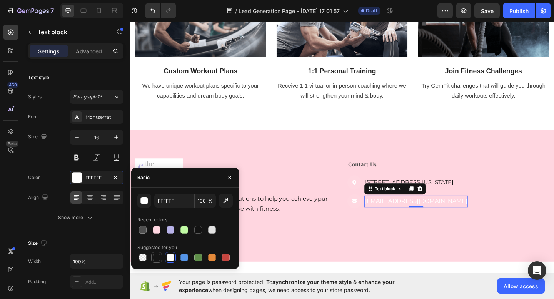
click at [156, 258] on div at bounding box center [157, 258] width 8 height 8
type input "151515"
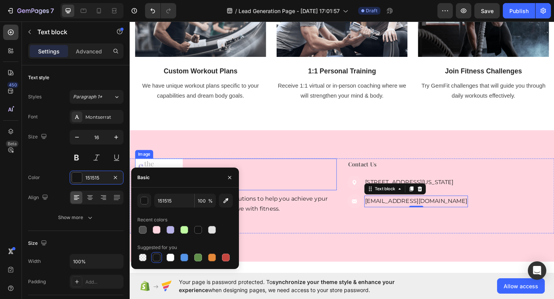
click at [258, 175] on div at bounding box center [244, 188] width 219 height 35
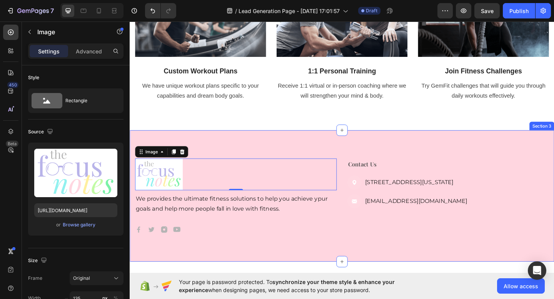
click at [347, 258] on div "Image 0 We provides the ultimate fitness solutions to help you achieve ypur goa…" at bounding box center [361, 211] width 462 height 143
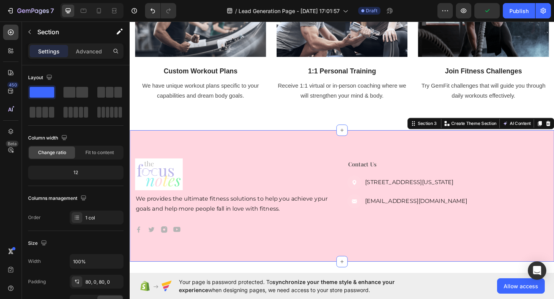
click at [200, 260] on div "Image We provides the ultimate fitness solutions to help you achieve ypur goals…" at bounding box center [361, 211] width 462 height 143
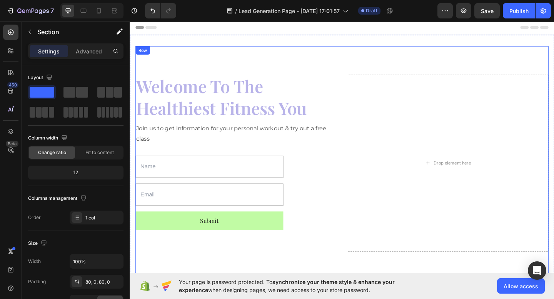
click at [182, 77] on div "Welcome To The Healthiest Fitness You Heading Join us to get information for yo…" at bounding box center [360, 175] width 449 height 255
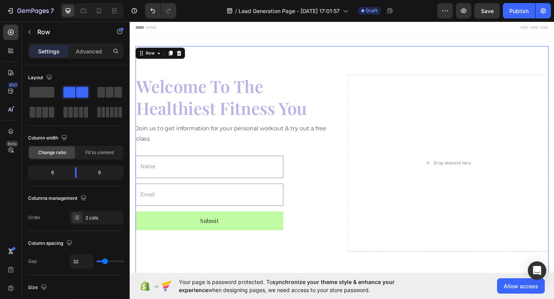
click at [283, 64] on div "Welcome To The Healthiest Fitness You Heading Join us to get information for yo…" at bounding box center [360, 175] width 449 height 255
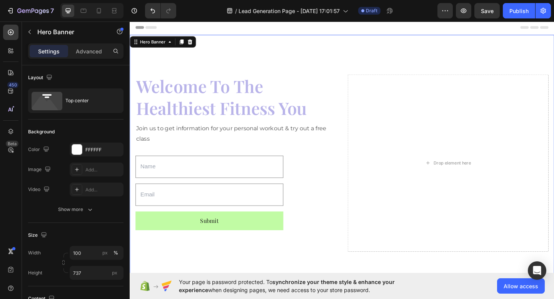
click at [276, 40] on div "Welcome To The Healthiest Fitness You Heading Join us to get information for yo…" at bounding box center [361, 175] width 462 height 279
click at [88, 169] on div "Add..." at bounding box center [103, 170] width 36 height 7
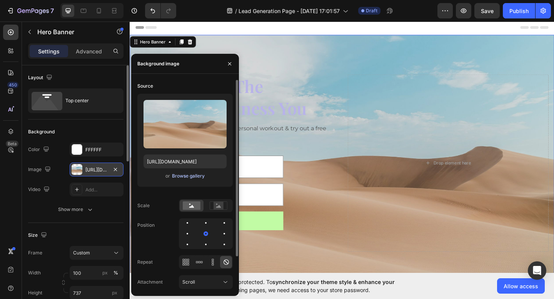
click at [179, 176] on div "Browse gallery" at bounding box center [188, 176] width 33 height 7
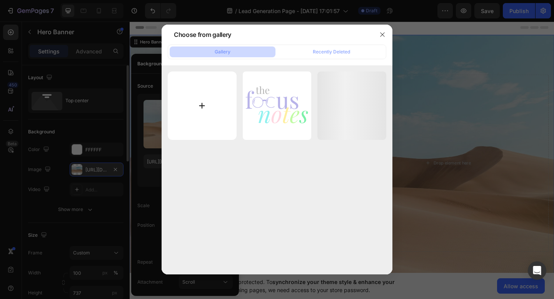
click at [207, 109] on input "file" at bounding box center [202, 106] width 69 height 69
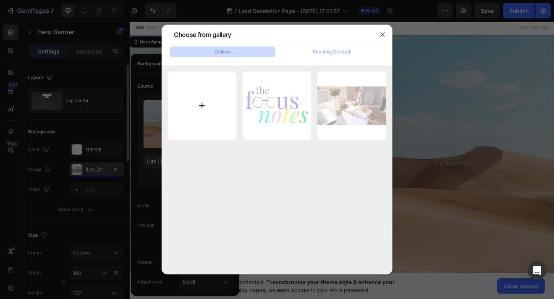
click at [224, 112] on input "file" at bounding box center [202, 106] width 69 height 69
type input "C:\fakepath\1.svg"
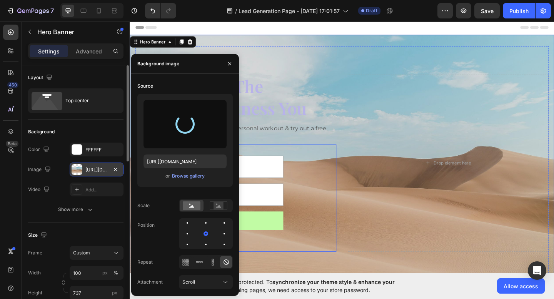
type input "[URL][DOMAIN_NAME]"
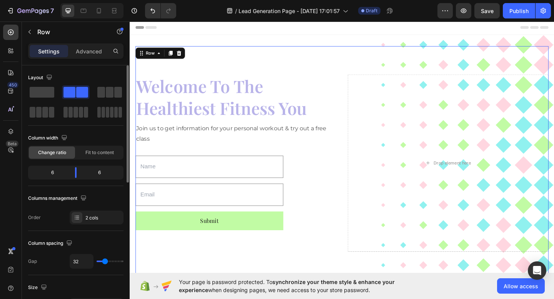
click at [304, 77] on div "Welcome To The Healthiest Fitness You Heading Join us to get information for yo…" at bounding box center [360, 175] width 449 height 255
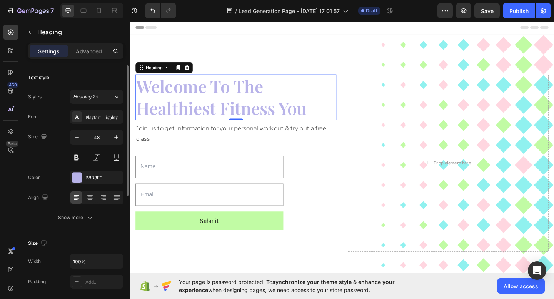
click at [243, 108] on p "Welcome To The Healthiest Fitness You" at bounding box center [245, 104] width 217 height 48
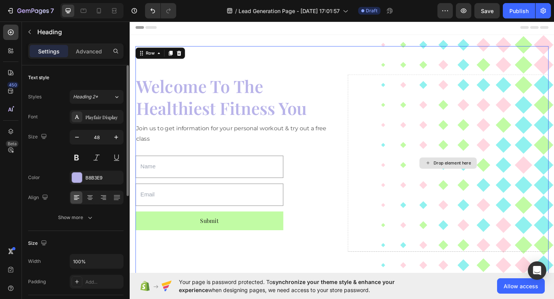
click at [504, 199] on div "Drop element here" at bounding box center [476, 175] width 218 height 193
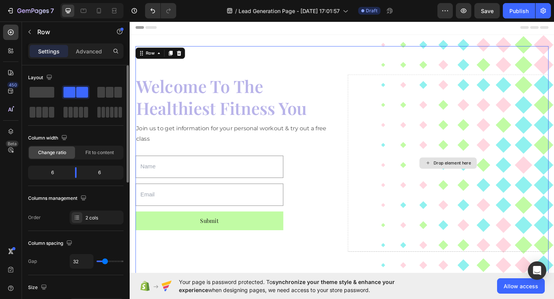
click at [531, 154] on div "Drop element here" at bounding box center [476, 175] width 218 height 193
click at [499, 177] on div "Drop element here" at bounding box center [480, 176] width 41 height 6
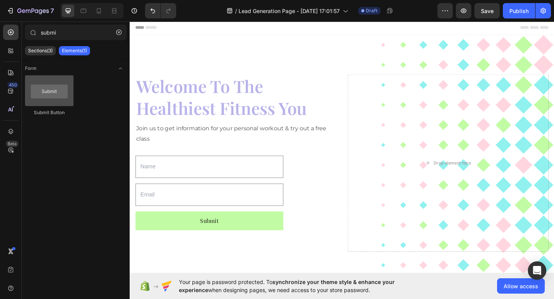
click at [42, 93] on div at bounding box center [49, 90] width 48 height 31
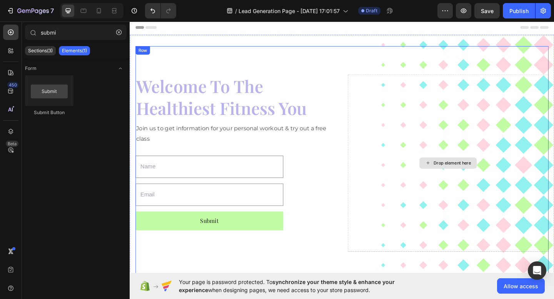
click at [501, 175] on div "Drop element here" at bounding box center [476, 176] width 62 height 12
click at [472, 180] on div "Drop element here" at bounding box center [476, 176] width 62 height 12
click at [338, 79] on h2 "Welcome To The Healthiest Fitness You" at bounding box center [245, 104] width 218 height 50
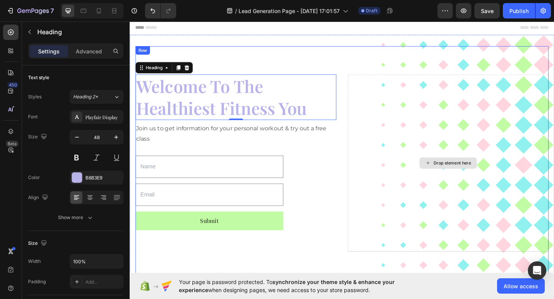
click at [419, 103] on div "Drop element here" at bounding box center [476, 175] width 218 height 193
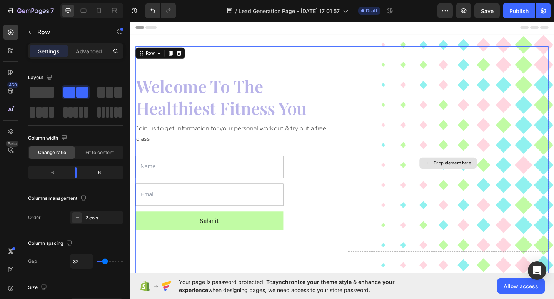
click at [419, 103] on div "Drop element here" at bounding box center [476, 175] width 218 height 193
click at [468, 173] on div "Drop element here" at bounding box center [480, 176] width 41 height 6
click at [426, 127] on div "Drop element here" at bounding box center [476, 175] width 218 height 193
click at [274, 67] on div "Welcome To The Healthiest Fitness You Heading Join us to get information for yo…" at bounding box center [360, 175] width 449 height 255
click at [13, 32] on icon at bounding box center [11, 32] width 8 height 8
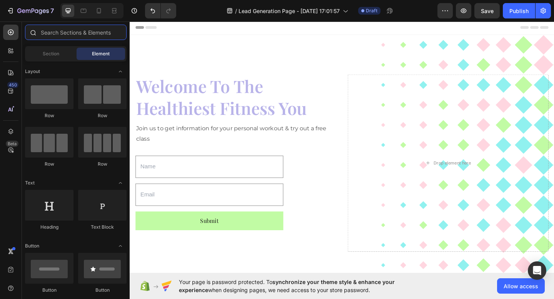
click at [64, 35] on input "text" at bounding box center [76, 32] width 102 height 15
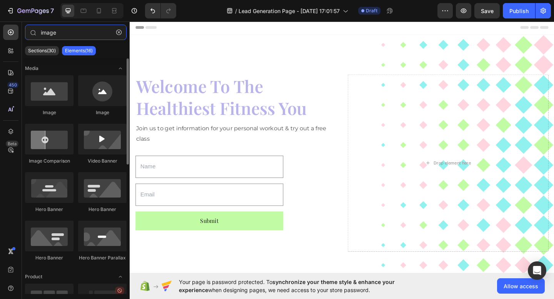
type input "image"
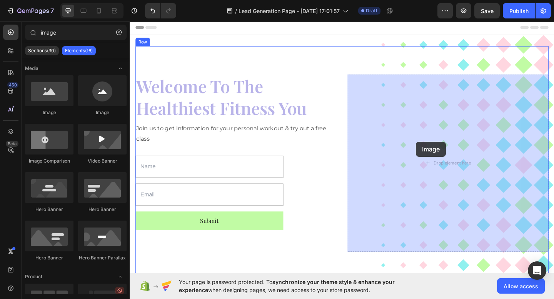
drag, startPoint x: 185, startPoint y: 128, endPoint x: 461, endPoint y: 160, distance: 278.0
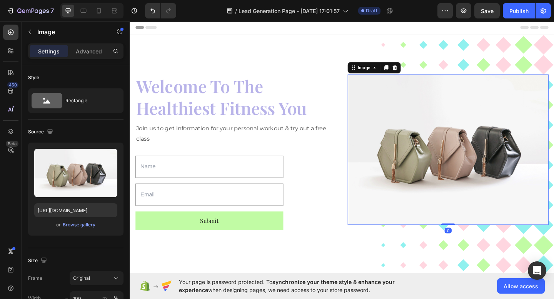
click at [417, 100] on img at bounding box center [476, 161] width 218 height 164
click at [68, 223] on div "Browse gallery" at bounding box center [79, 225] width 33 height 7
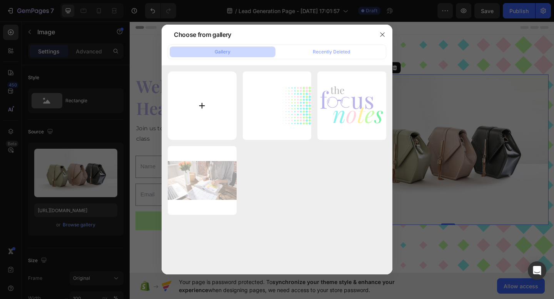
click at [211, 103] on input "file" at bounding box center [202, 106] width 69 height 69
type input "C:\fakepath\Diseño sin título (3).png"
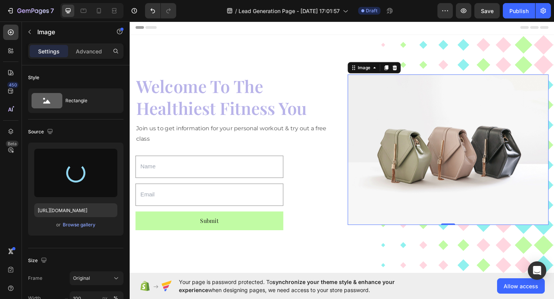
type input "[URL][DOMAIN_NAME]"
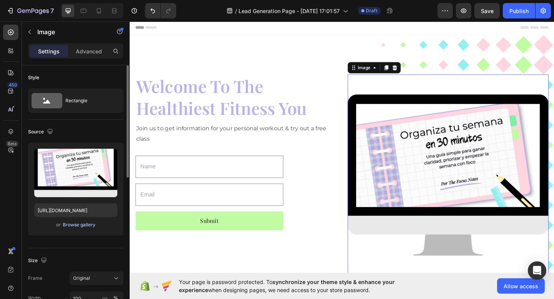
click at [69, 227] on div "Browse gallery" at bounding box center [79, 225] width 33 height 7
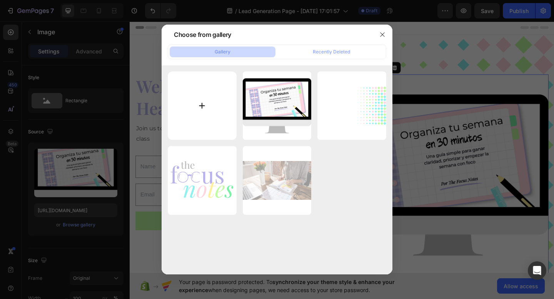
click at [192, 103] on input "file" at bounding box center [202, 106] width 69 height 69
type input "C:\fakepath\Diseño sin título (4).png"
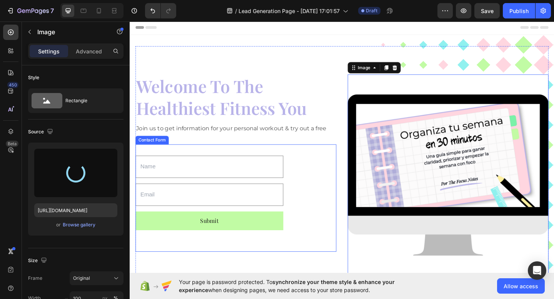
type input "[URL][DOMAIN_NAME]"
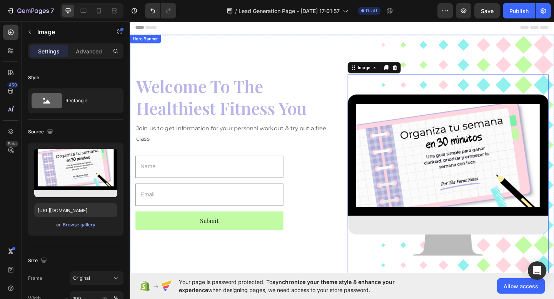
click at [340, 48] on div "Welcome To The Healthiest Fitness You Heading Join us to get information for yo…" at bounding box center [361, 188] width 462 height 305
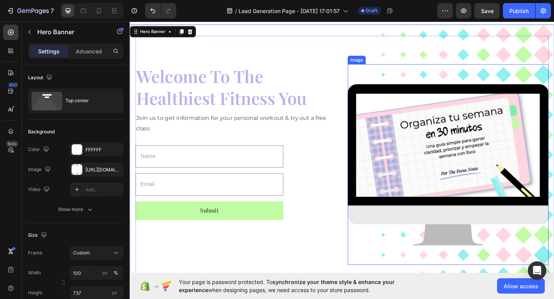
scroll to position [10, 0]
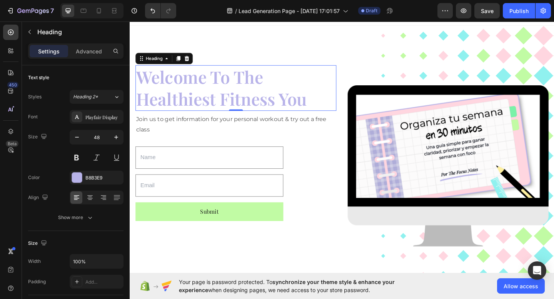
click at [203, 113] on p "Welcome To The Healthiest Fitness You" at bounding box center [245, 94] width 217 height 48
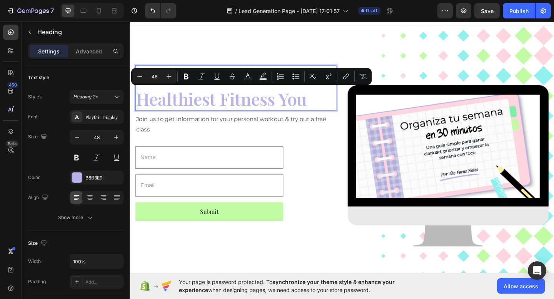
click at [304, 99] on p "Welcome To The Healthiest Fitness You" at bounding box center [245, 94] width 217 height 48
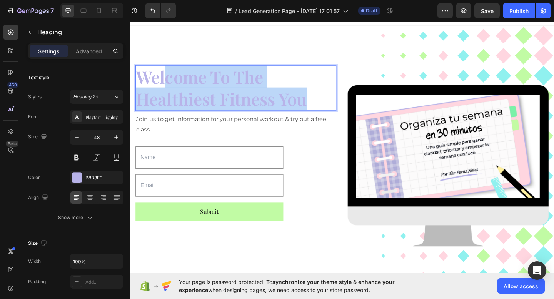
drag, startPoint x: 325, startPoint y: 110, endPoint x: 170, endPoint y: 86, distance: 156.0
click at [170, 86] on p "Welcome To The Healthiest Fitness You" at bounding box center [245, 94] width 217 height 48
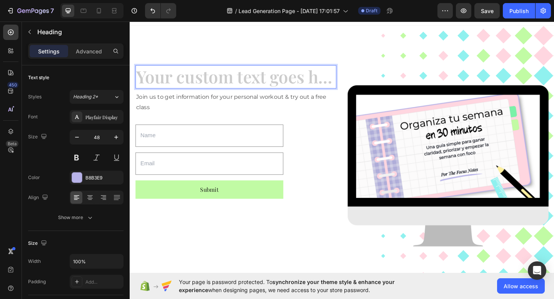
click at [170, 86] on h2 "Rich Text Editor. Editing area: main" at bounding box center [245, 81] width 218 height 25
click at [175, 84] on h2 "Rich Text Editor. Editing area: main" at bounding box center [245, 81] width 218 height 25
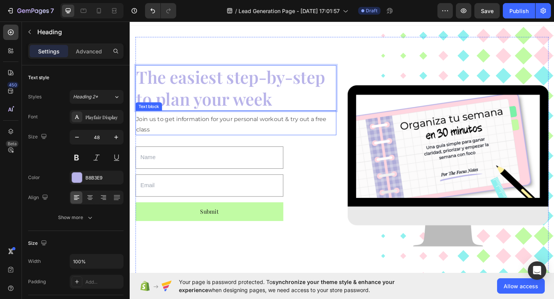
click at [163, 139] on p "Join us to get information for your personal workout & try out a free class" at bounding box center [245, 134] width 217 height 22
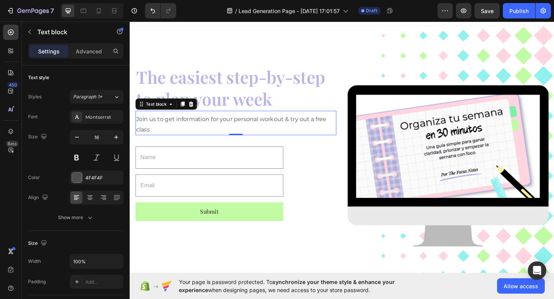
click at [157, 140] on p "Join us to get information for your personal workout & try out a free class" at bounding box center [245, 134] width 217 height 22
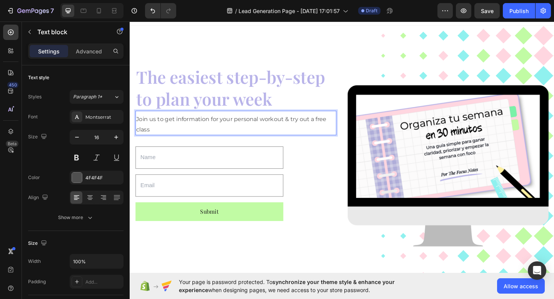
click at [157, 140] on p "Join us to get information for your personal workout & try out a free class" at bounding box center [245, 134] width 217 height 22
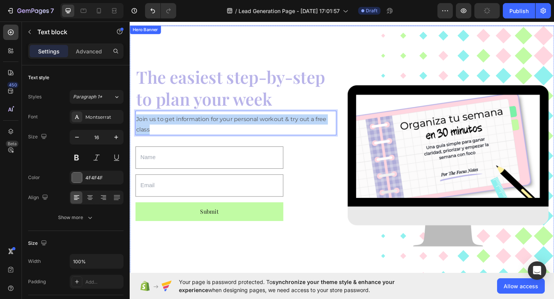
drag, startPoint x: 157, startPoint y: 139, endPoint x: 130, endPoint y: 128, distance: 29.0
click at [130, 128] on div "The easiest step-by-step to plan your week Heading Join us to get information f…" at bounding box center [361, 178] width 462 height 305
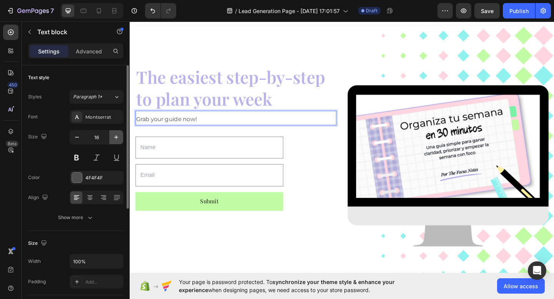
click at [116, 139] on icon "button" at bounding box center [116, 137] width 8 height 8
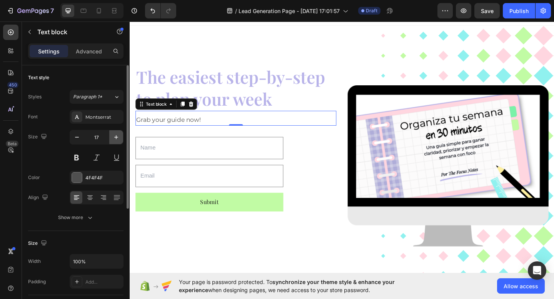
click at [120, 138] on button "button" at bounding box center [116, 137] width 14 height 14
type input "20"
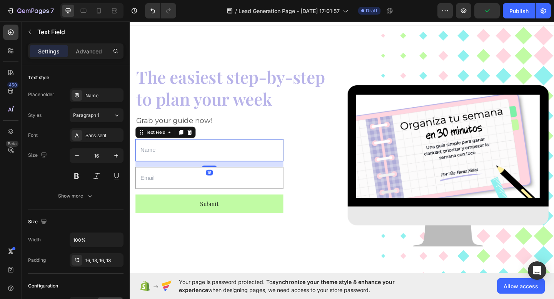
click at [188, 168] on input "text" at bounding box center [216, 162] width 161 height 24
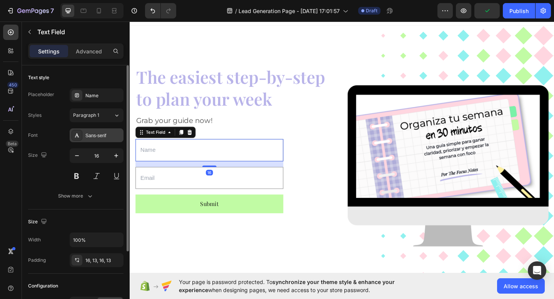
click at [101, 138] on div "Sans-serif" at bounding box center [103, 135] width 36 height 7
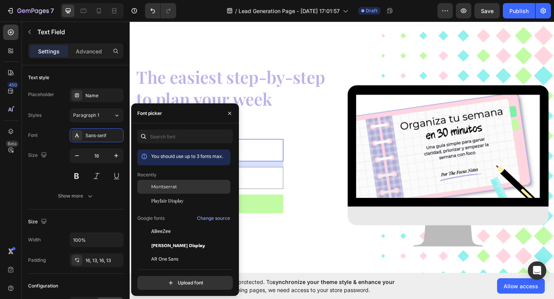
click at [170, 189] on span "Montserrat" at bounding box center [164, 186] width 26 height 7
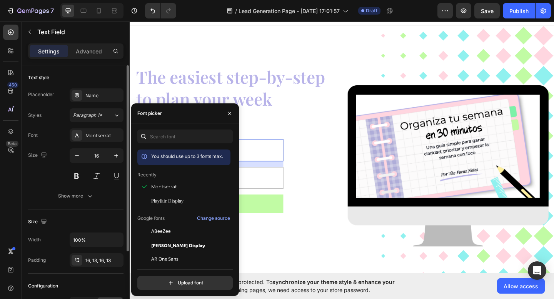
click at [65, 169] on div "Size 16" at bounding box center [75, 165] width 95 height 35
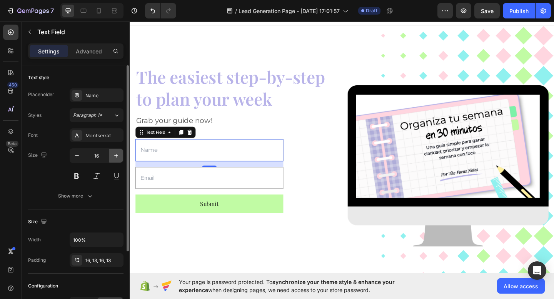
click at [120, 158] on button "button" at bounding box center [116, 156] width 14 height 14
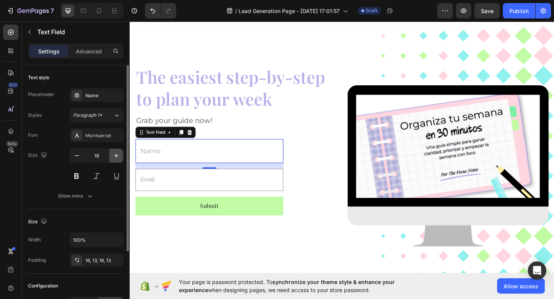
click at [120, 158] on button "button" at bounding box center [116, 156] width 14 height 14
type input "20"
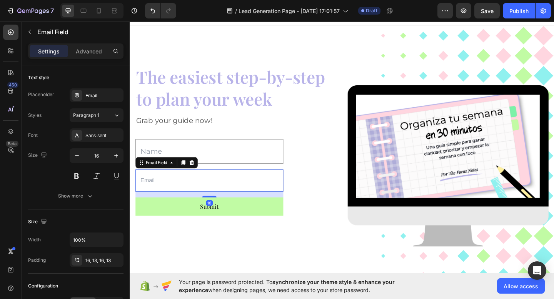
drag, startPoint x: 158, startPoint y: 196, endPoint x: 258, endPoint y: 194, distance: 100.8
click at [158, 196] on input "email" at bounding box center [216, 195] width 161 height 24
click at [116, 158] on icon "button" at bounding box center [116, 156] width 8 height 8
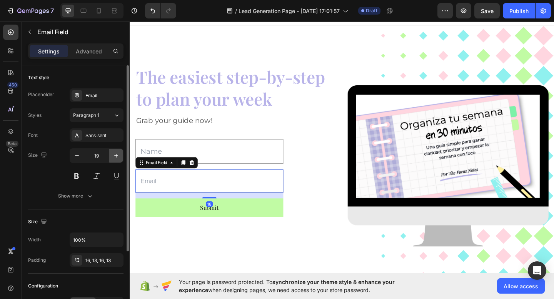
click at [116, 158] on icon "button" at bounding box center [116, 156] width 8 height 8
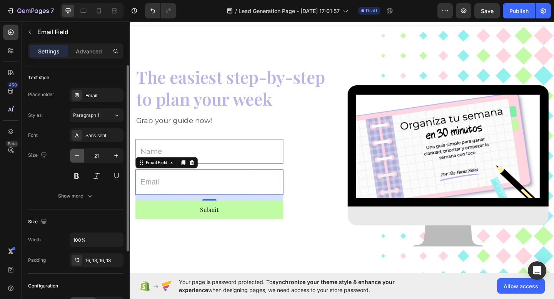
click at [78, 156] on icon "button" at bounding box center [77, 155] width 4 height 1
type input "20"
click at [100, 137] on div "Sans-serif" at bounding box center [103, 135] width 36 height 7
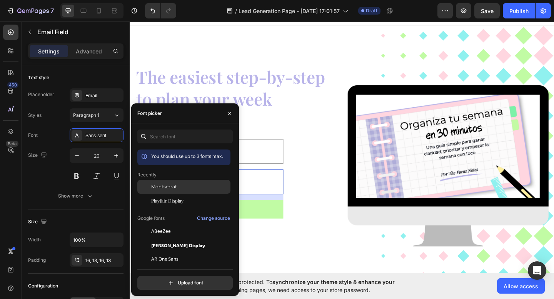
click at [167, 184] on span "Montserrat" at bounding box center [164, 186] width 26 height 7
click at [313, 223] on div "Text Field Email Field 16 Submit Submit Button [DATE] only, hurry up! Text bloc…" at bounding box center [245, 198] width 218 height 122
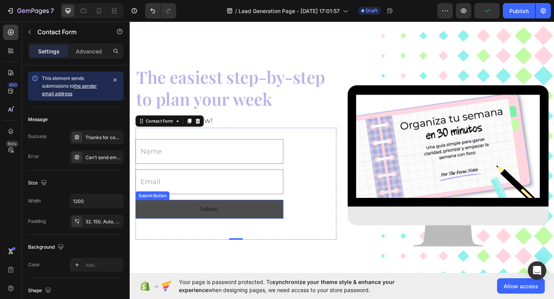
click at [252, 228] on button "Submit" at bounding box center [216, 226] width 161 height 20
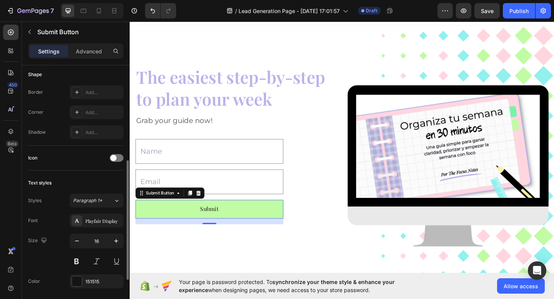
scroll to position [186, 0]
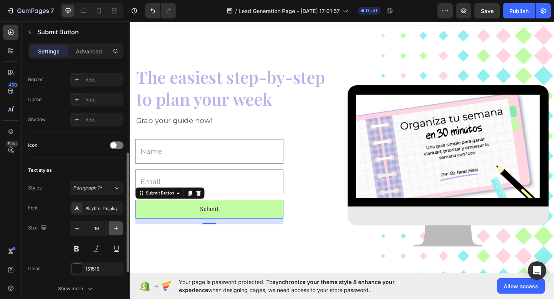
click at [112, 228] on button "button" at bounding box center [116, 229] width 14 height 14
type input "20"
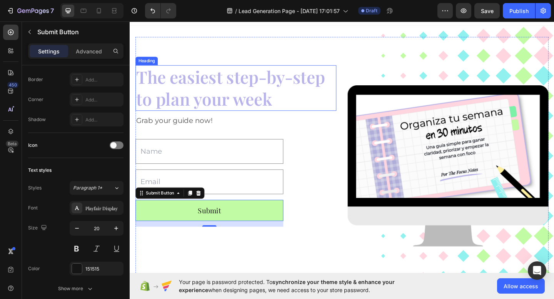
click at [331, 71] on p "The easiest step-by-step to plan your week" at bounding box center [245, 94] width 217 height 48
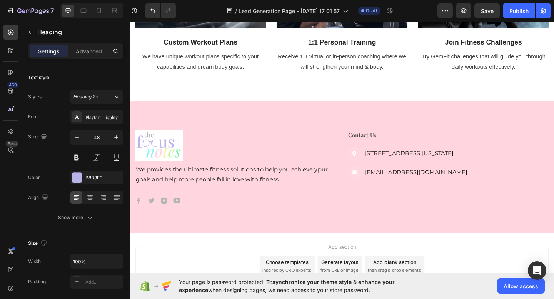
scroll to position [535, 0]
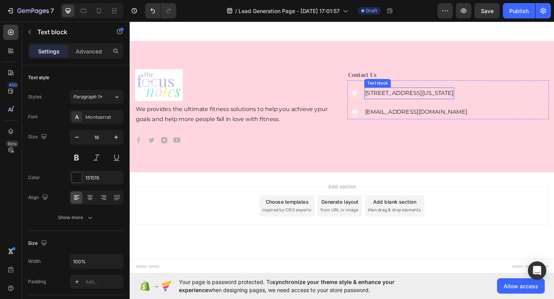
click at [408, 100] on p "[STREET_ADDRESS][US_STATE]" at bounding box center [433, 99] width 96 height 11
click at [407, 102] on p "[STREET_ADDRESS][US_STATE]" at bounding box center [433, 99] width 96 height 11
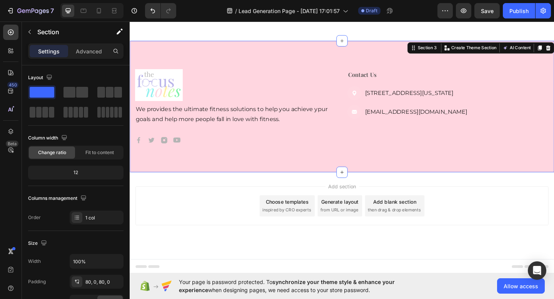
click at [353, 155] on div "Image We provides the ultimate fitness solutions to help you achieve ypur goals…" at bounding box center [361, 114] width 462 height 143
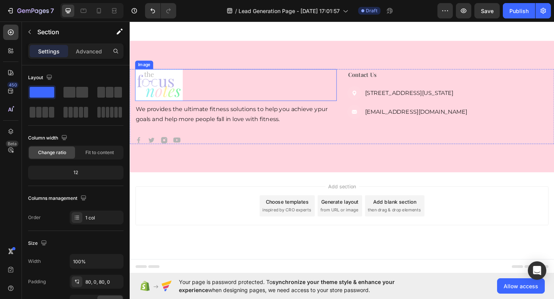
click at [160, 80] on img at bounding box center [161, 90] width 52 height 35
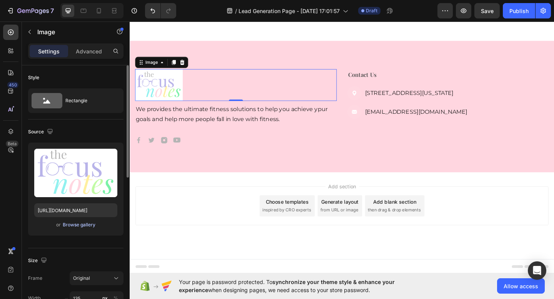
click at [84, 226] on div "Browse gallery" at bounding box center [79, 225] width 33 height 7
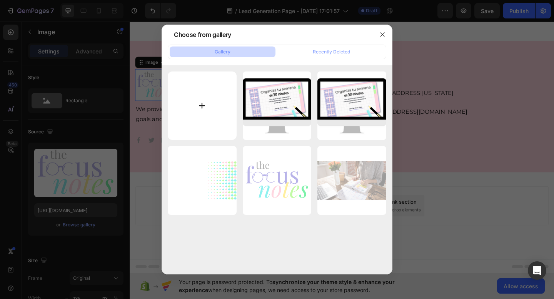
click at [201, 102] on input "file" at bounding box center [202, 106] width 69 height 69
click at [210, 98] on input "file" at bounding box center [202, 106] width 69 height 69
type input "C:\fakepath\the focus notes (2).svg"
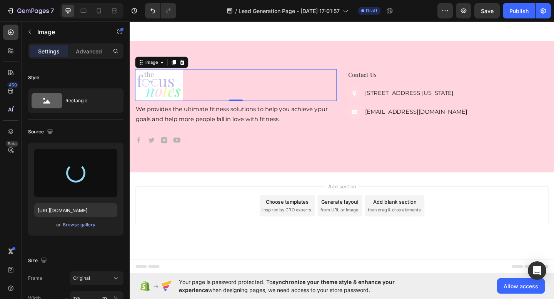
type input "[URL][DOMAIN_NAME]"
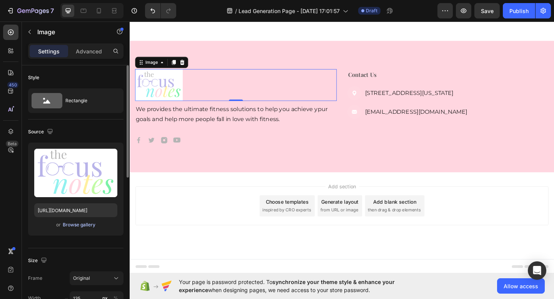
click at [69, 225] on div "Browse gallery" at bounding box center [79, 225] width 33 height 7
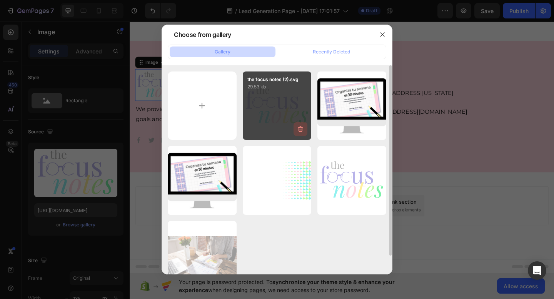
click at [302, 132] on icon "button" at bounding box center [300, 130] width 5 height 6
click at [301, 132] on div "Delete" at bounding box center [296, 130] width 14 height 7
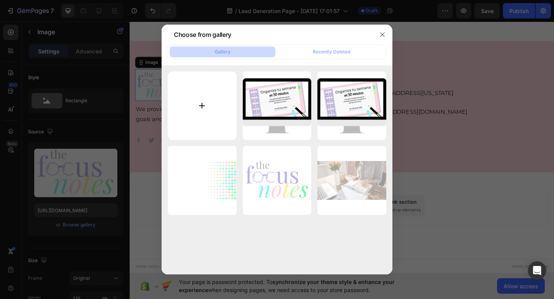
click at [204, 98] on input "file" at bounding box center [202, 106] width 69 height 69
type input "C:\fakepath\the focus notes.svg"
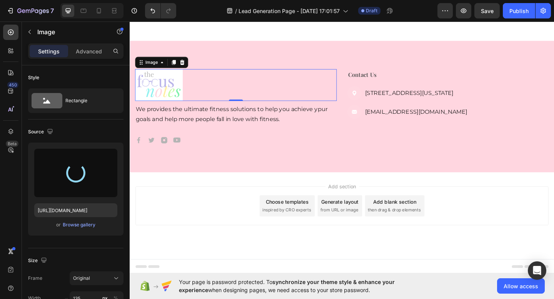
type input "[URL][DOMAIN_NAME]"
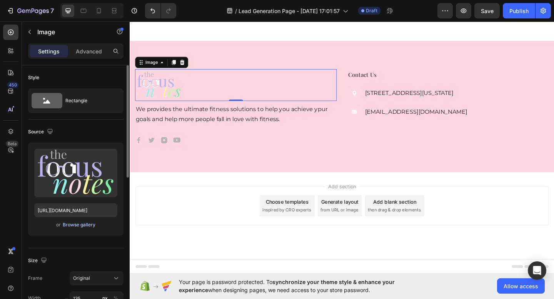
click at [69, 225] on div "Browse gallery" at bounding box center [79, 225] width 33 height 7
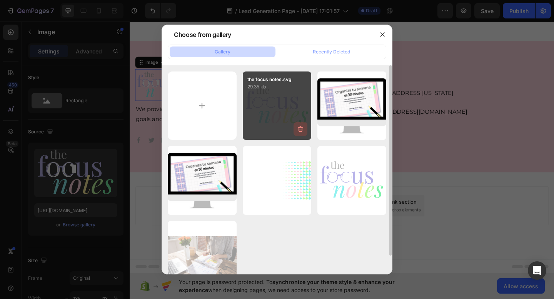
click at [301, 132] on icon "button" at bounding box center [301, 129] width 8 height 8
click at [301, 135] on button "Delete" at bounding box center [295, 130] width 21 height 9
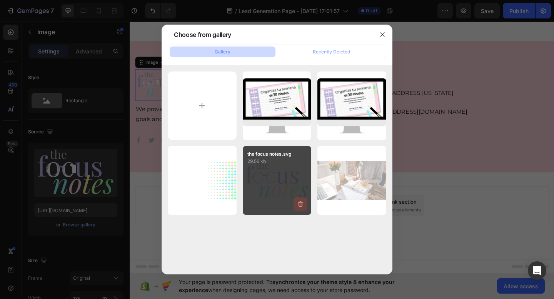
click at [300, 204] on icon "button" at bounding box center [301, 204] width 8 height 8
click at [295, 209] on div "Delete" at bounding box center [296, 205] width 14 height 7
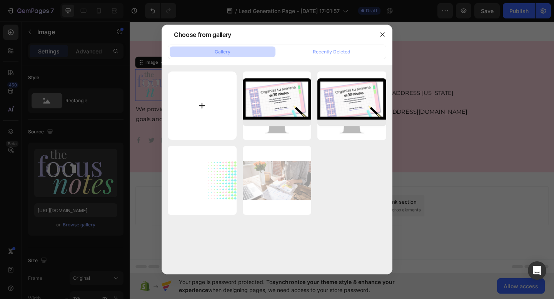
click at [201, 107] on input "file" at bounding box center [202, 106] width 69 height 69
type input "C:\fakepath\2.svg"
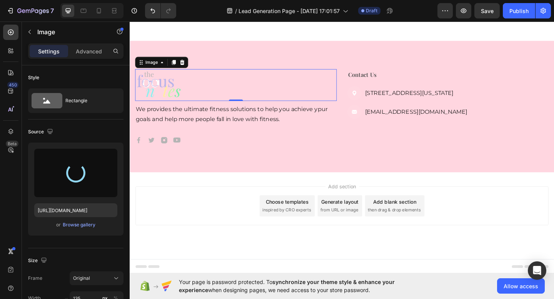
type input "[URL][DOMAIN_NAME]"
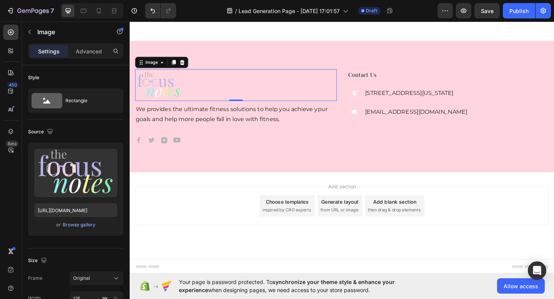
click at [227, 198] on div "Add section Choose templates inspired by CRO experts Generate layout from URL o…" at bounding box center [361, 233] width 462 height 95
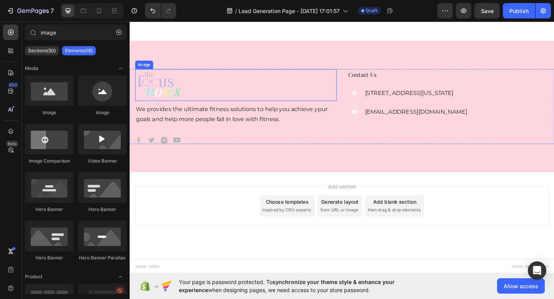
click at [164, 86] on img at bounding box center [161, 90] width 52 height 35
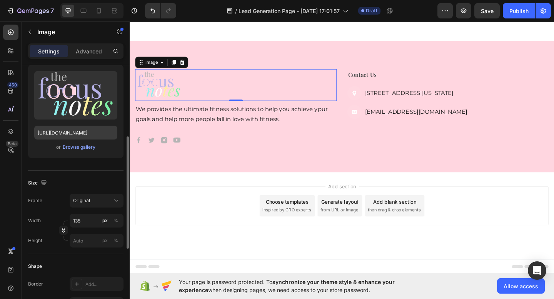
scroll to position [103, 0]
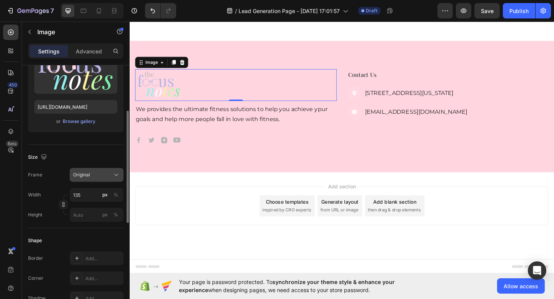
click at [114, 175] on icon at bounding box center [116, 175] width 8 height 8
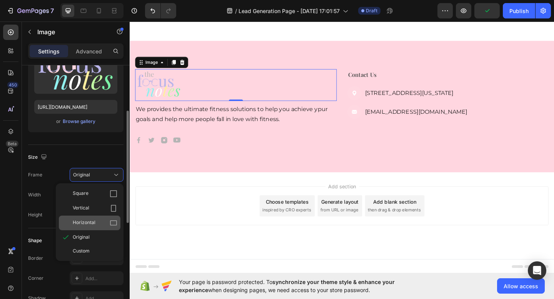
click at [93, 226] on span "Horizontal" at bounding box center [84, 223] width 23 height 8
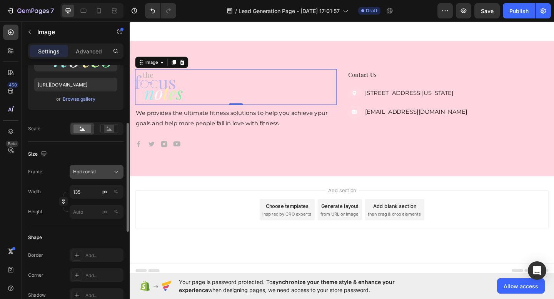
scroll to position [125, 0]
click at [83, 194] on input "135" at bounding box center [97, 192] width 54 height 14
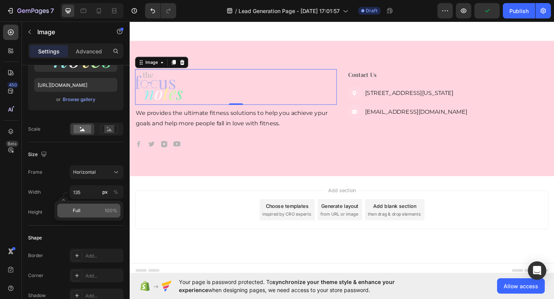
click at [80, 211] on p "Full 100%" at bounding box center [95, 210] width 45 height 7
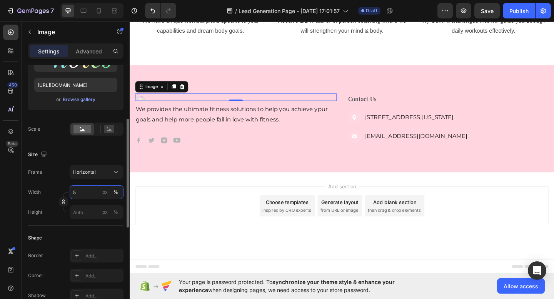
type input "5"
type input "4"
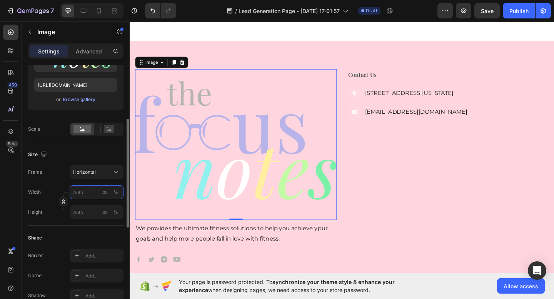
type input "5"
type input "4"
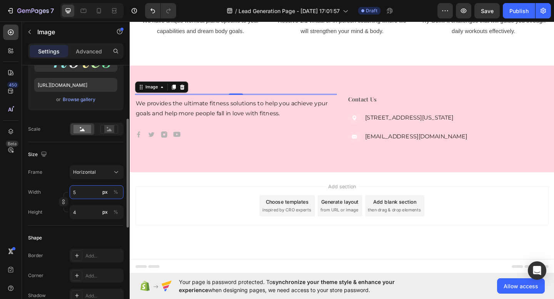
type input "50"
type input "38"
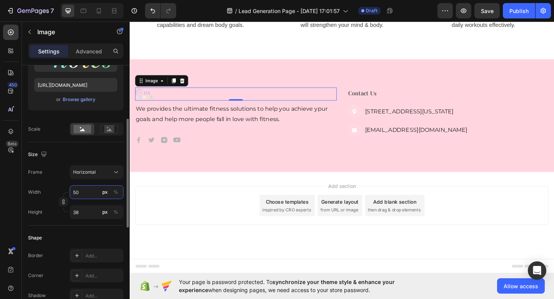
type input "500"
type input "375"
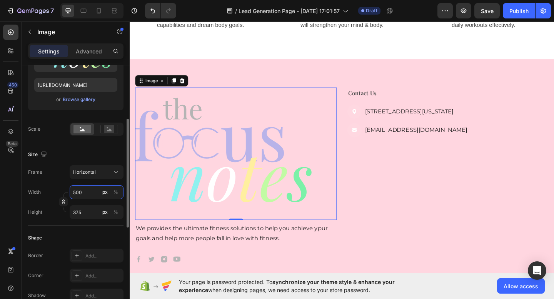
scroll to position [535, 0]
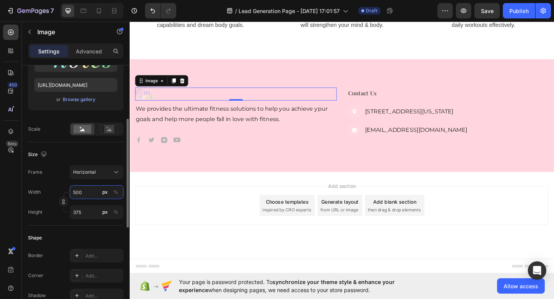
type input "50"
type input "38"
type input "5"
type input "4"
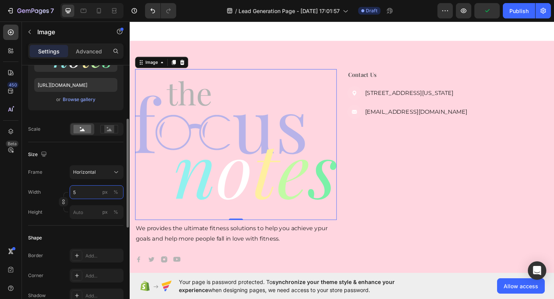
type input "52"
type input "39"
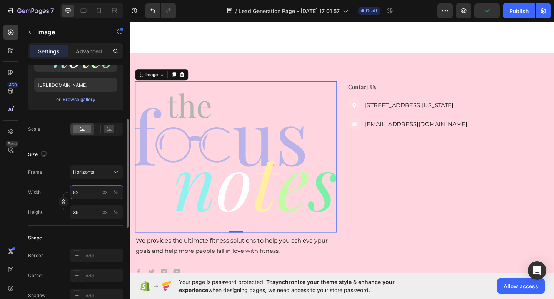
type input "520"
type input "390"
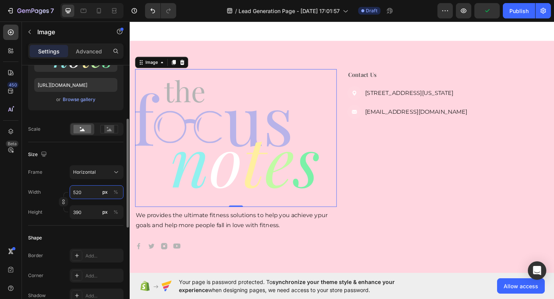
type input "5200"
type input "3900"
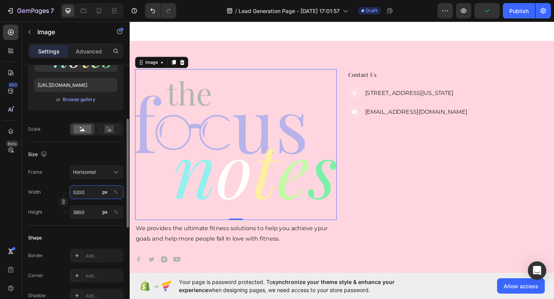
type input "520"
type input "390"
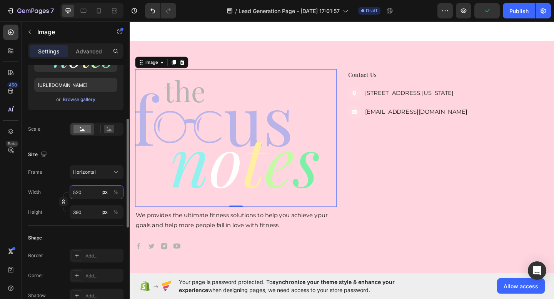
type input "52"
type input "39"
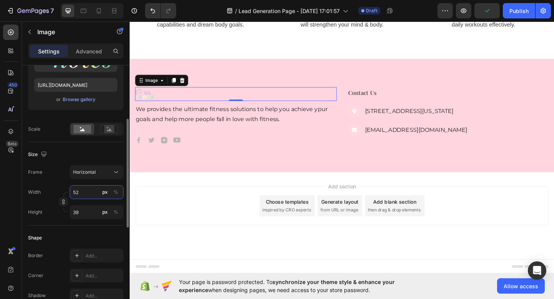
type input "5"
type input "4"
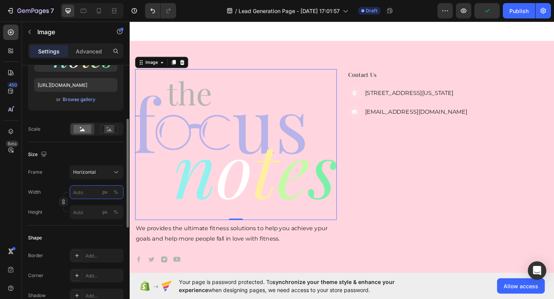
type input "2"
type input "20"
type input "15"
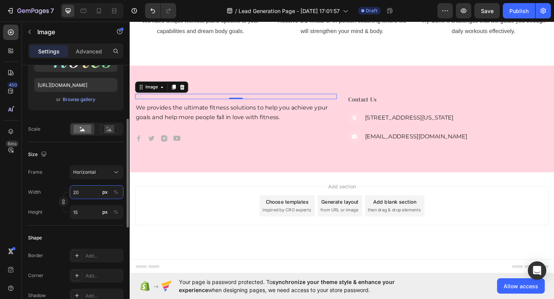
type input "200"
type input "150"
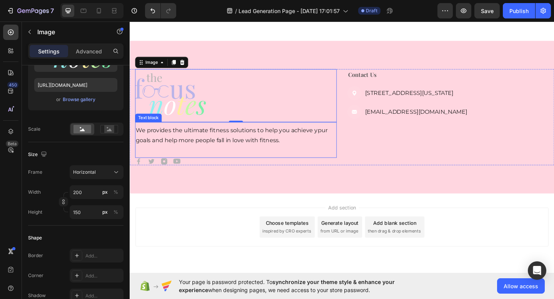
click at [206, 146] on p "We provides the ultimate fitness solutions to help you achieve ypur goals and h…" at bounding box center [245, 146] width 218 height 22
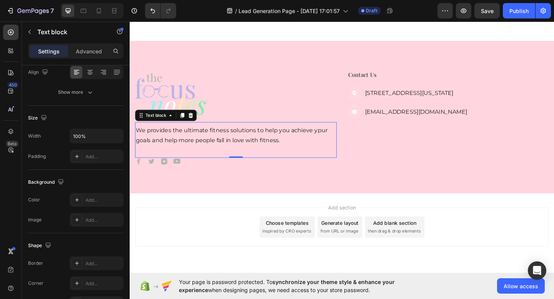
scroll to position [0, 0]
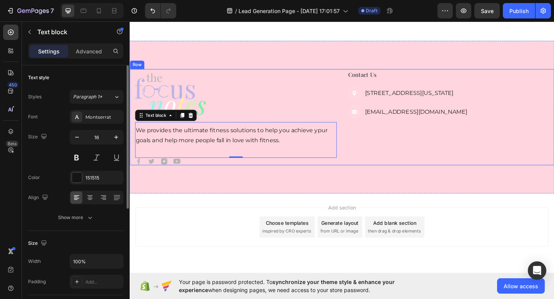
click at [407, 158] on div "Contact Us Text block Image [STREET_ADDRESS][US_STATE] Text block Image [EMAIL_…" at bounding box center [475, 125] width 219 height 105
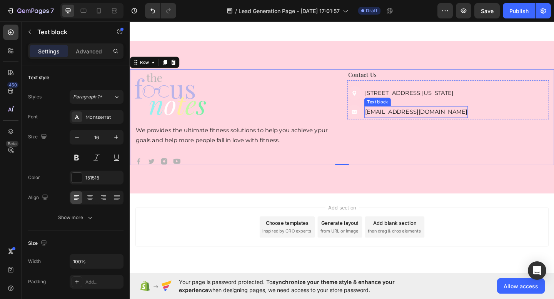
click at [409, 116] on p "[EMAIL_ADDRESS][DOMAIN_NAME]" at bounding box center [440, 120] width 111 height 11
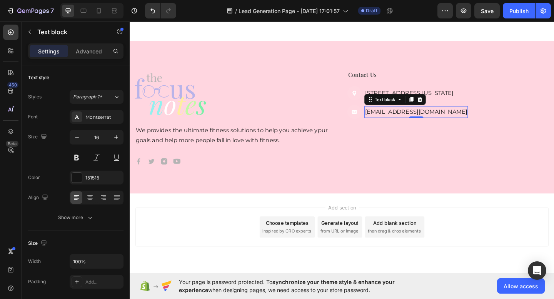
click at [408, 118] on p "[EMAIL_ADDRESS][DOMAIN_NAME]" at bounding box center [440, 120] width 111 height 11
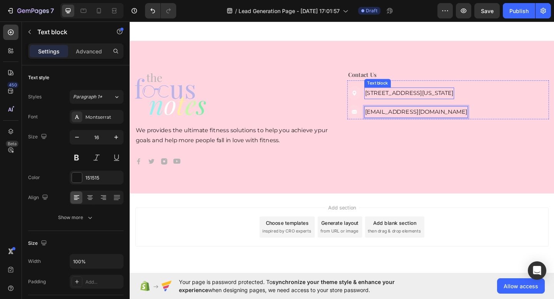
click at [463, 97] on p "[STREET_ADDRESS][US_STATE]" at bounding box center [433, 99] width 96 height 11
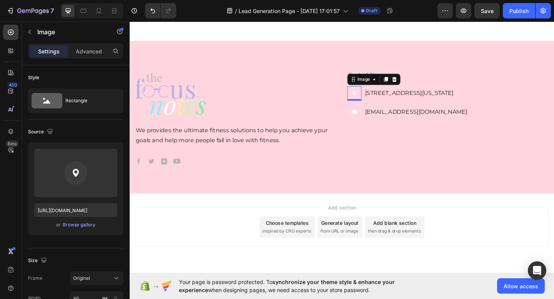
click at [373, 101] on img at bounding box center [373, 100] width 15 height 16
click at [169, 173] on img at bounding box center [167, 174] width 8 height 8
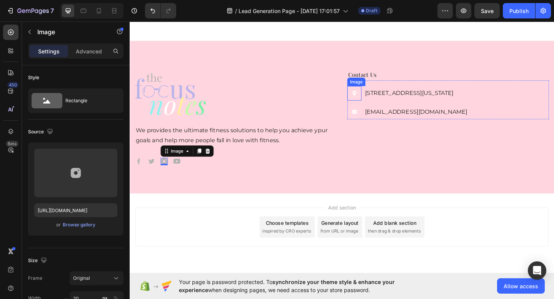
click at [373, 100] on img at bounding box center [373, 100] width 15 height 16
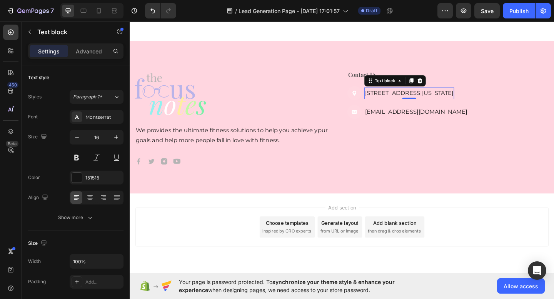
click at [401, 99] on p "[STREET_ADDRESS][US_STATE]" at bounding box center [433, 99] width 96 height 11
click at [399, 99] on p "[STREET_ADDRESS][US_STATE]" at bounding box center [433, 99] width 96 height 11
click at [386, 100] on p "[STREET_ADDRESS][US_STATE]" at bounding box center [433, 99] width 96 height 11
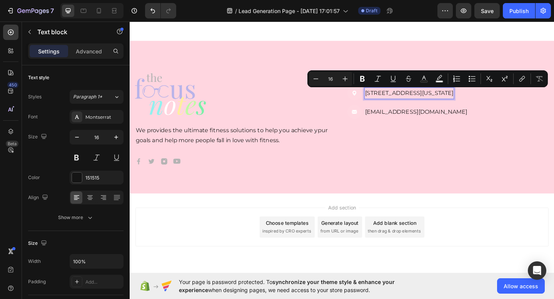
drag, startPoint x: 386, startPoint y: 100, endPoint x: 508, endPoint y: 98, distance: 121.9
click at [482, 98] on p "[STREET_ADDRESS][US_STATE]" at bounding box center [433, 99] width 96 height 11
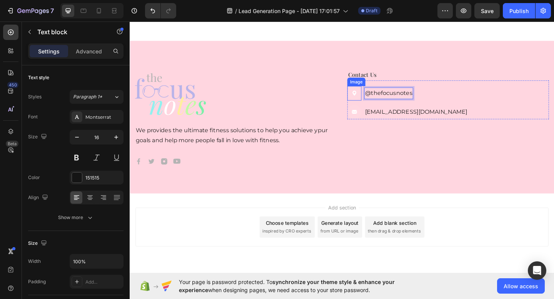
click at [374, 99] on img at bounding box center [373, 100] width 15 height 16
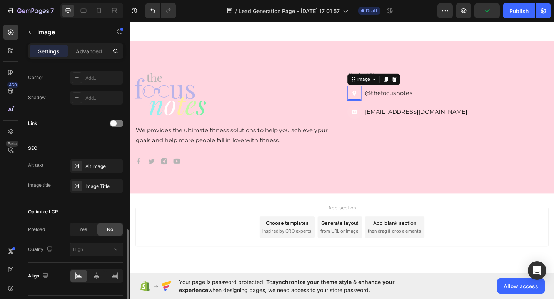
scroll to position [325, 0]
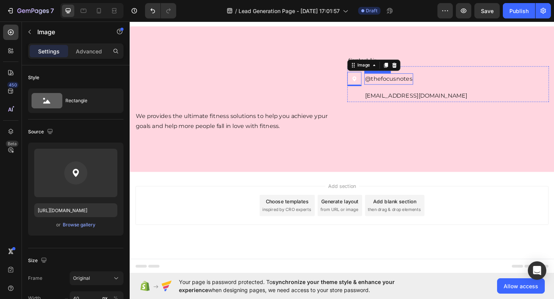
scroll to position [325, 0]
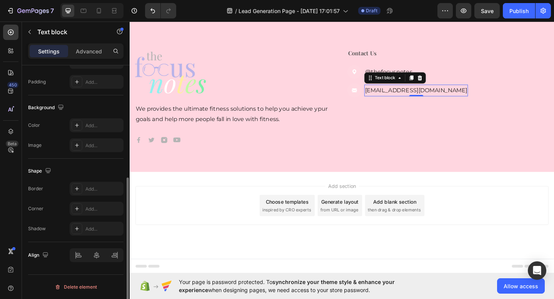
click at [394, 102] on p "[EMAIL_ADDRESS][DOMAIN_NAME]" at bounding box center [440, 96] width 111 height 11
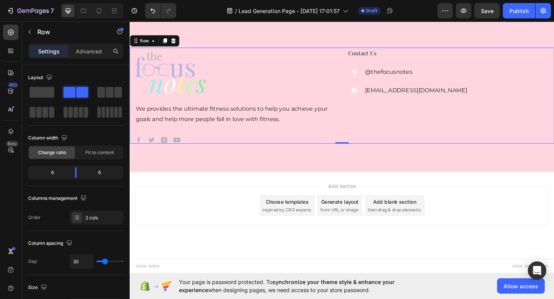
click at [380, 129] on div "Contact Us Text block Image @thefocusnotes Text block Image thefocusnotes2025@g…" at bounding box center [475, 102] width 219 height 105
click at [13, 35] on icon at bounding box center [11, 32] width 8 height 8
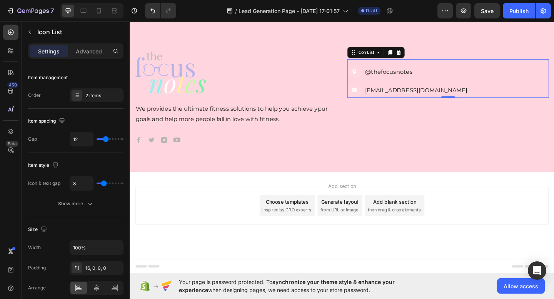
click at [403, 91] on div "Image @thefocusnotes Text block Image thefocusnotes2025@gmail.com Text block" at bounding box center [475, 84] width 219 height 42
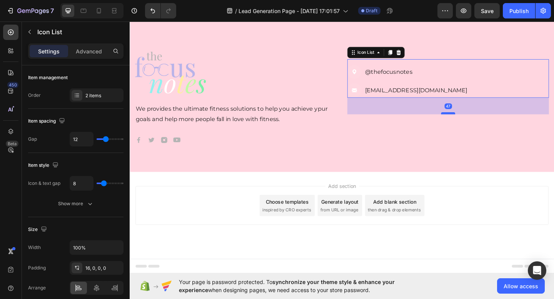
drag, startPoint x: 479, startPoint y: 127, endPoint x: 482, endPoint y: 145, distance: 18.3
click at [482, 123] on div at bounding box center [475, 121] width 15 height 2
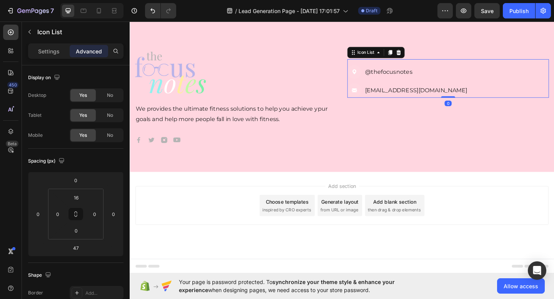
drag, startPoint x: 477, startPoint y: 143, endPoint x: 478, endPoint y: 125, distance: 18.9
click at [478, 105] on div "Image @thefocusnotes Text block Image thefocusnotes2025@gmail.com Text block Ic…" at bounding box center [475, 84] width 219 height 42
type input "0"
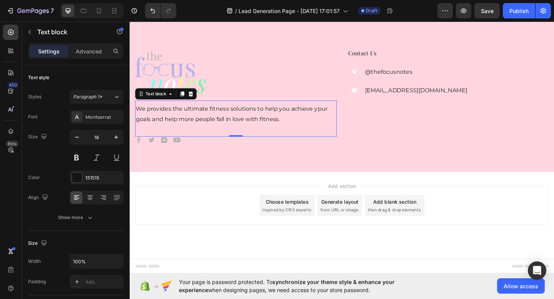
click at [285, 134] on div "We provides the ultimate fitness solutions to help you achieve ypur goals and h…" at bounding box center [244, 123] width 219 height 24
click at [390, 62] on p "Contact Us" at bounding box center [476, 56] width 218 height 11
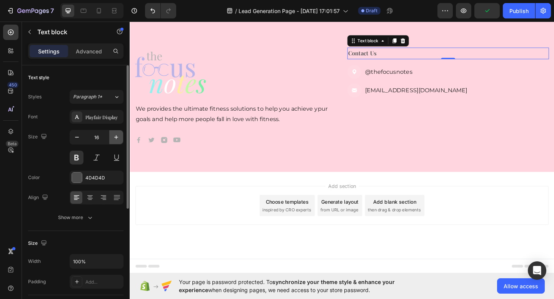
click at [114, 140] on icon "button" at bounding box center [116, 137] width 8 height 8
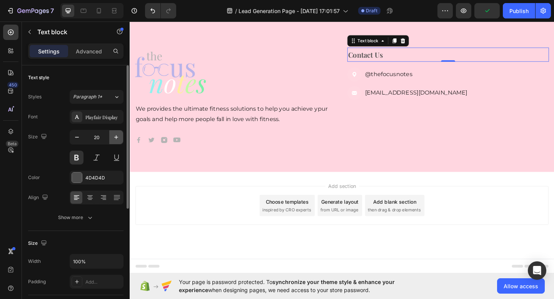
type input "21"
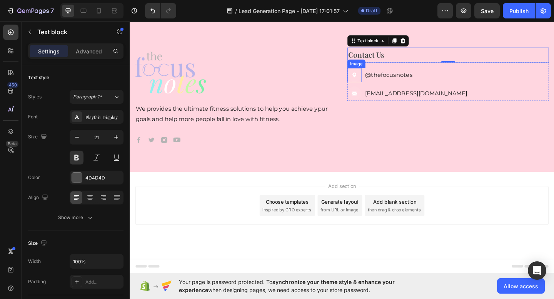
click at [381, 88] on img at bounding box center [373, 80] width 15 height 16
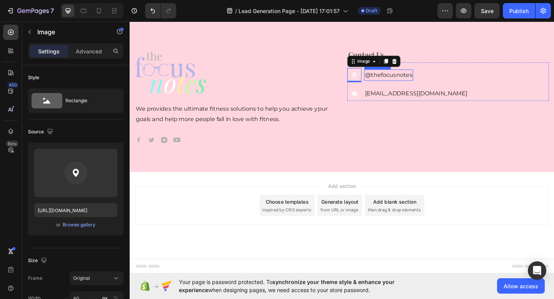
click at [404, 86] on p "@thefocusnotes" at bounding box center [411, 80] width 52 height 11
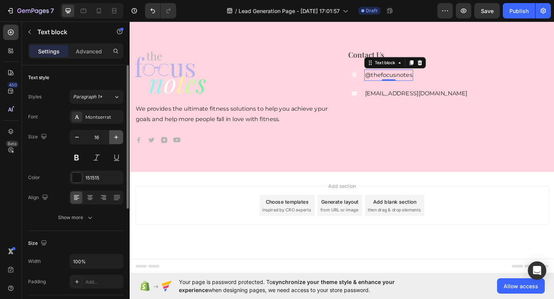
click at [115, 132] on button "button" at bounding box center [116, 137] width 14 height 14
type input "20"
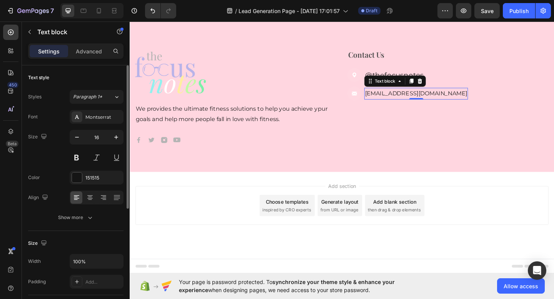
click at [397, 106] on p "[EMAIL_ADDRESS][DOMAIN_NAME]" at bounding box center [440, 100] width 111 height 11
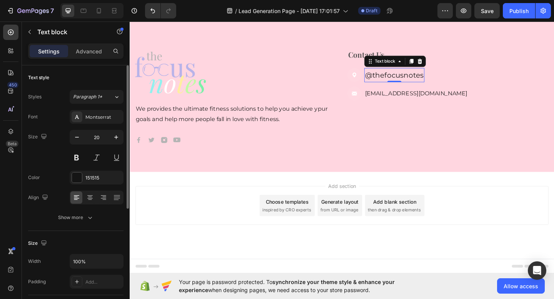
click at [428, 87] on p "@thefocusnotes" at bounding box center [417, 80] width 64 height 14
click at [79, 142] on button "button" at bounding box center [77, 137] width 14 height 14
type input "18"
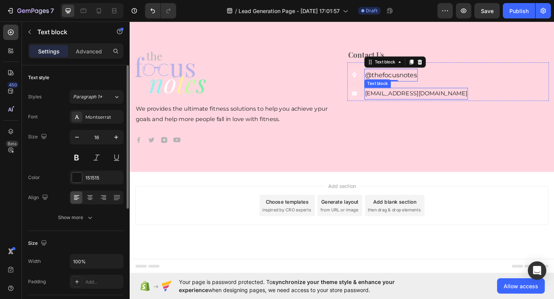
click at [396, 106] on p "[EMAIL_ADDRESS][DOMAIN_NAME]" at bounding box center [440, 100] width 111 height 11
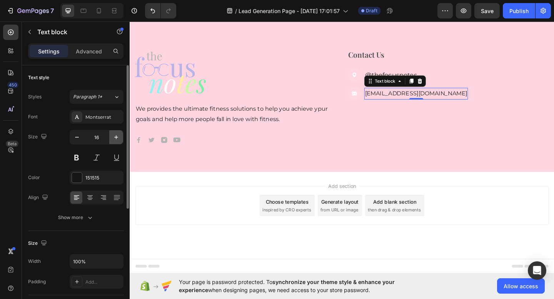
click at [116, 138] on icon "button" at bounding box center [116, 137] width 4 height 4
type input "18"
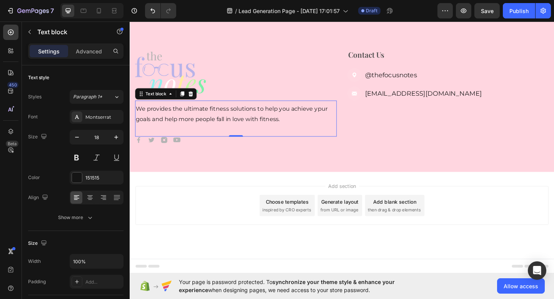
click at [255, 134] on p "We provides the ultimate fitness solutions to help you achieve ypur goals and h…" at bounding box center [245, 123] width 218 height 22
click at [112, 134] on icon "button" at bounding box center [116, 137] width 8 height 8
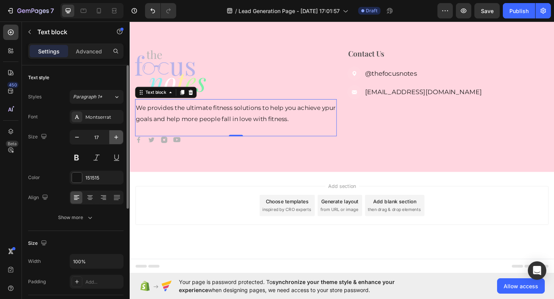
type input "18"
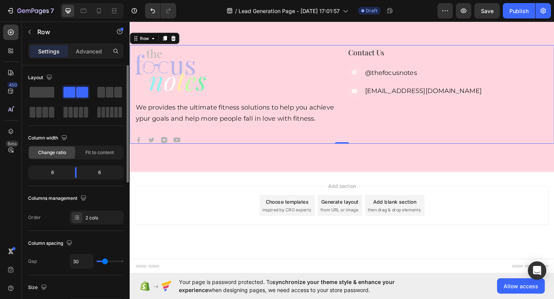
click at [402, 155] on div "Contact Us Text block Image @thefocusnotes Text block Image thefocusnotes2025@g…" at bounding box center [475, 100] width 219 height 107
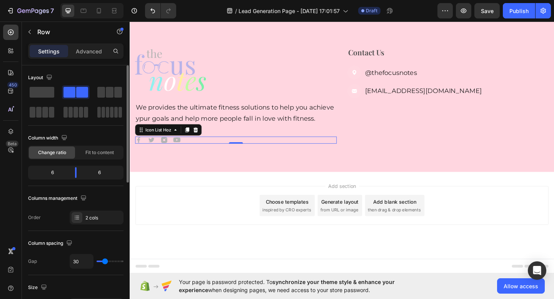
click at [175, 155] on div "Image Image Image Image" at bounding box center [244, 151] width 219 height 8
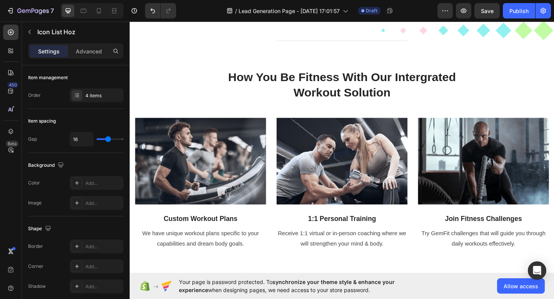
scroll to position [276, 0]
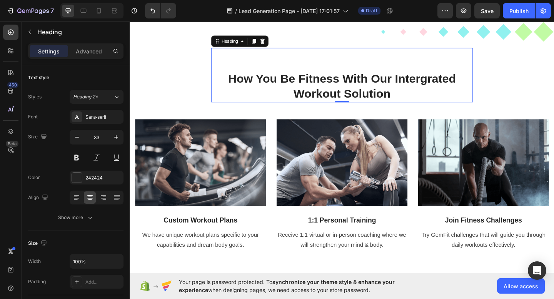
click at [345, 87] on p "how you be fitness with our intergrated workout solution" at bounding box center [360, 92] width 283 height 33
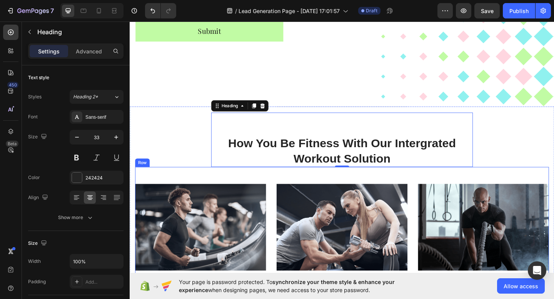
scroll to position [183, 0]
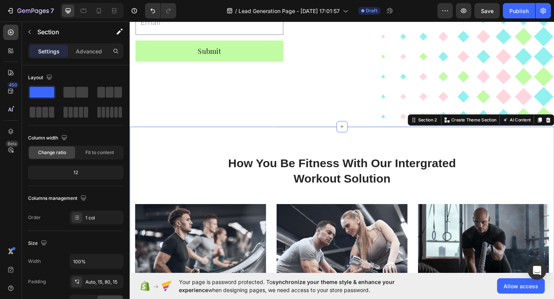
click at [167, 163] on div "Title Line how you be fitness with our intergrated workout solution Heading Row…" at bounding box center [360, 250] width 450 height 228
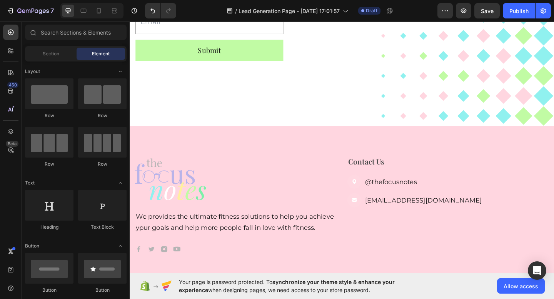
scroll to position [120, 0]
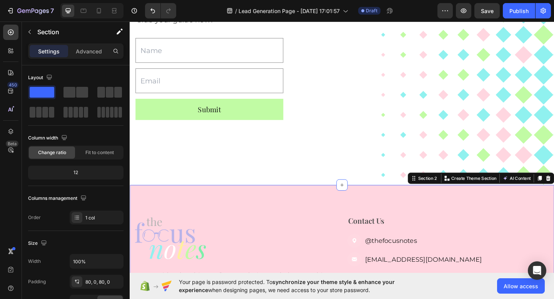
click at [449, 218] on div "Image We provides the ultimate fitness solutions to help you achieve ypur goals…" at bounding box center [361, 284] width 462 height 169
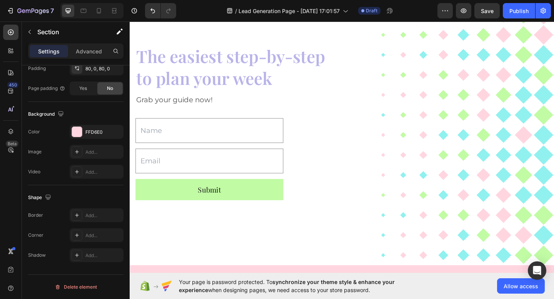
scroll to position [0, 0]
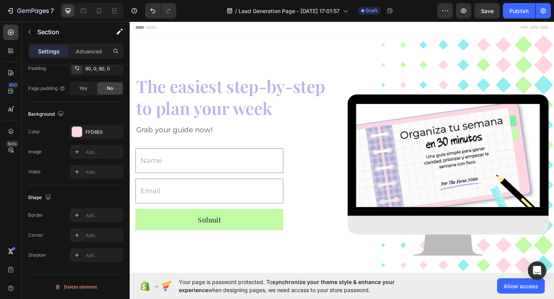
click at [208, 31] on div "Header" at bounding box center [360, 27] width 449 height 15
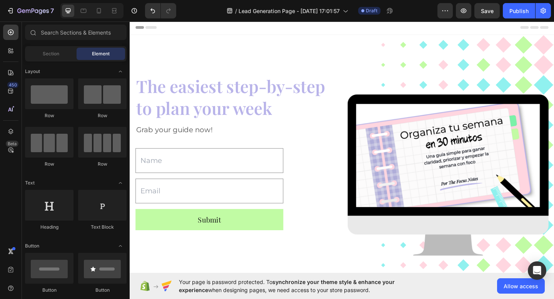
click at [152, 27] on span "Header" at bounding box center [152, 28] width 17 height 8
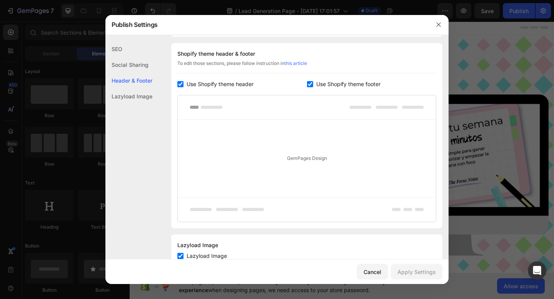
scroll to position [360, 0]
click at [437, 24] on icon "button" at bounding box center [438, 25] width 6 height 6
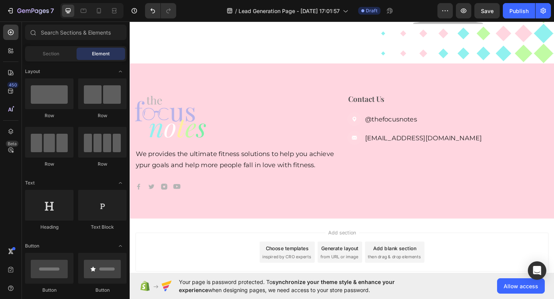
scroll to position [230, 0]
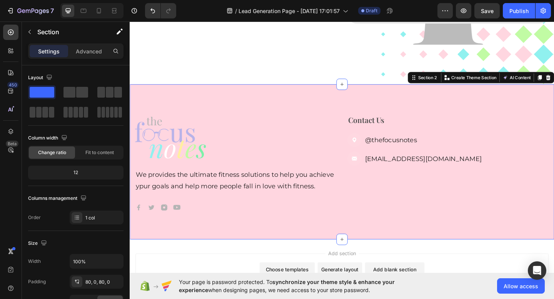
click at [348, 102] on div "Image We provides the ultimate fitness solutions to help you achieve ypur goals…" at bounding box center [361, 174] width 462 height 169
click at [185, 106] on div "Image We provides the ultimate fitness solutions to help you achieve ypur goals…" at bounding box center [361, 174] width 462 height 169
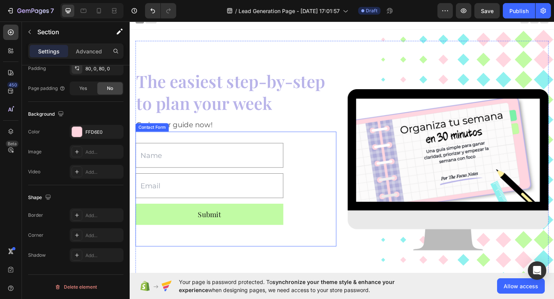
scroll to position [0, 0]
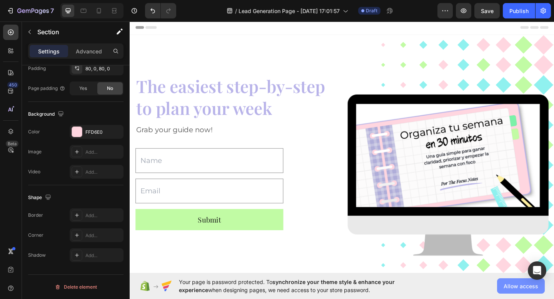
click at [512, 283] on span "Allow access" at bounding box center [521, 286] width 35 height 8
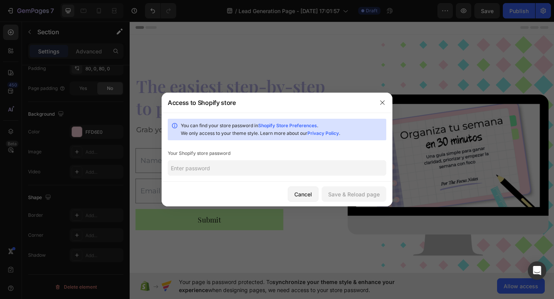
click at [265, 168] on input "text" at bounding box center [277, 167] width 218 height 15
type input "Alaoestew4h!"
click at [344, 197] on div "Save & Reload page" at bounding box center [354, 194] width 52 height 8
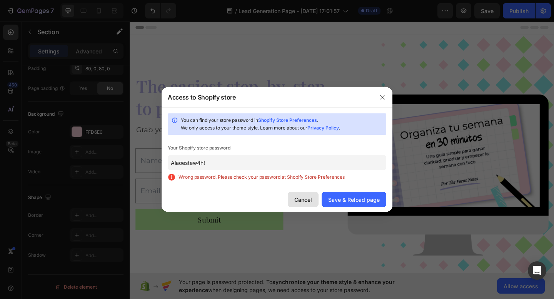
click at [306, 196] on div "Cancel" at bounding box center [303, 200] width 18 height 8
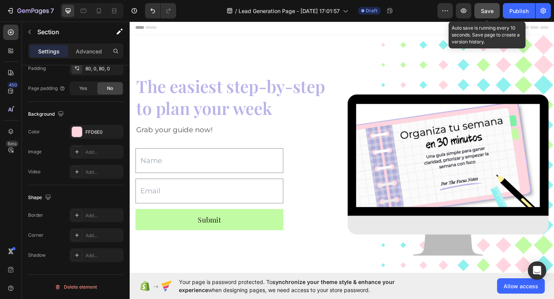
click at [484, 8] on span "Save" at bounding box center [487, 11] width 13 height 7
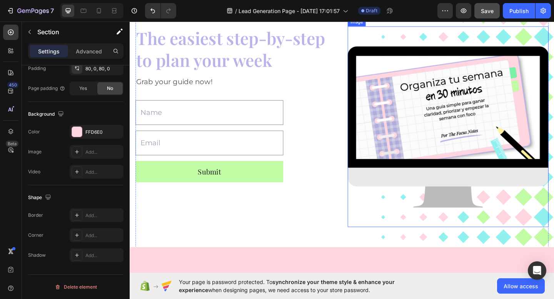
scroll to position [19, 0]
